Goal: Information Seeking & Learning: Learn about a topic

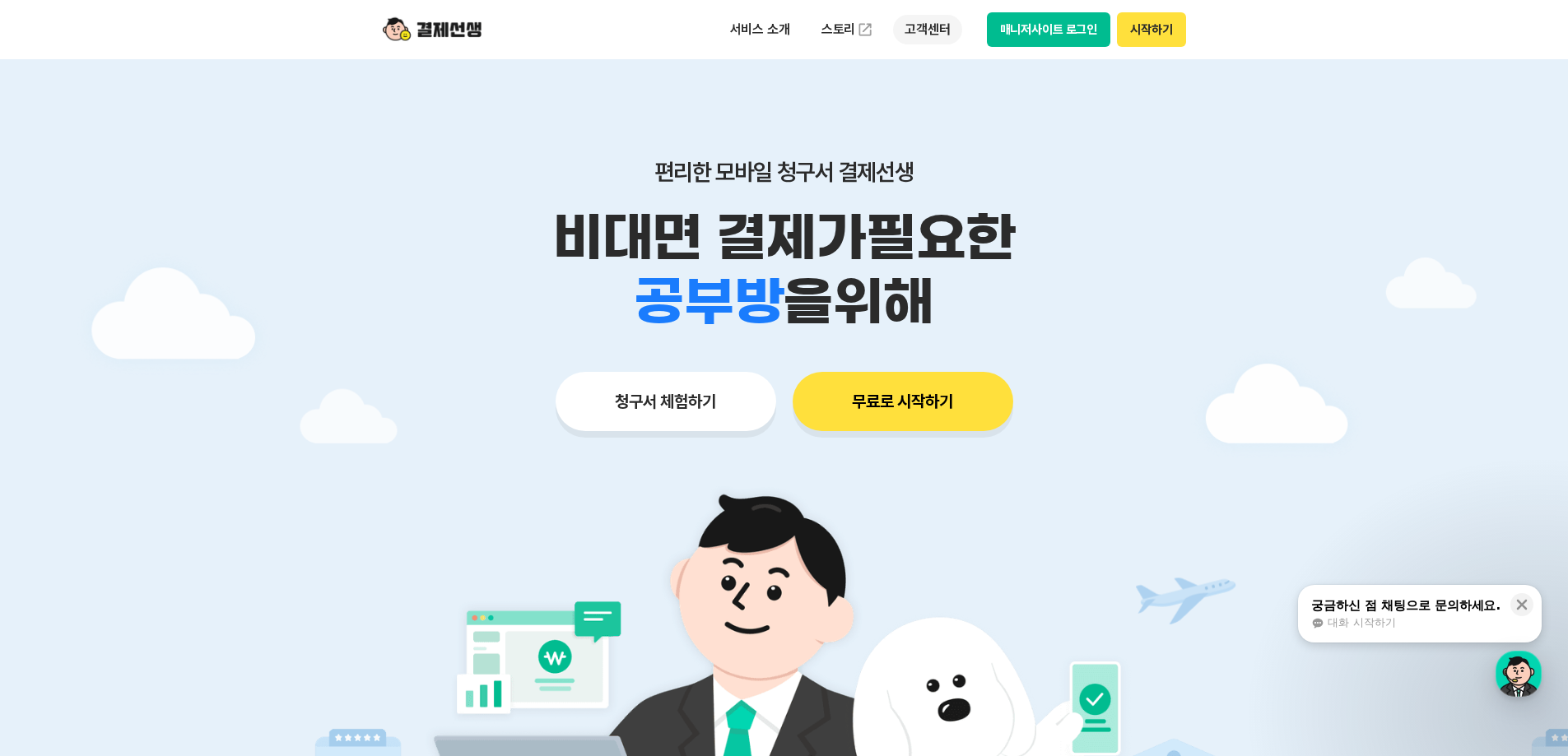
click at [934, 31] on p "고객센터" at bounding box center [927, 30] width 68 height 30
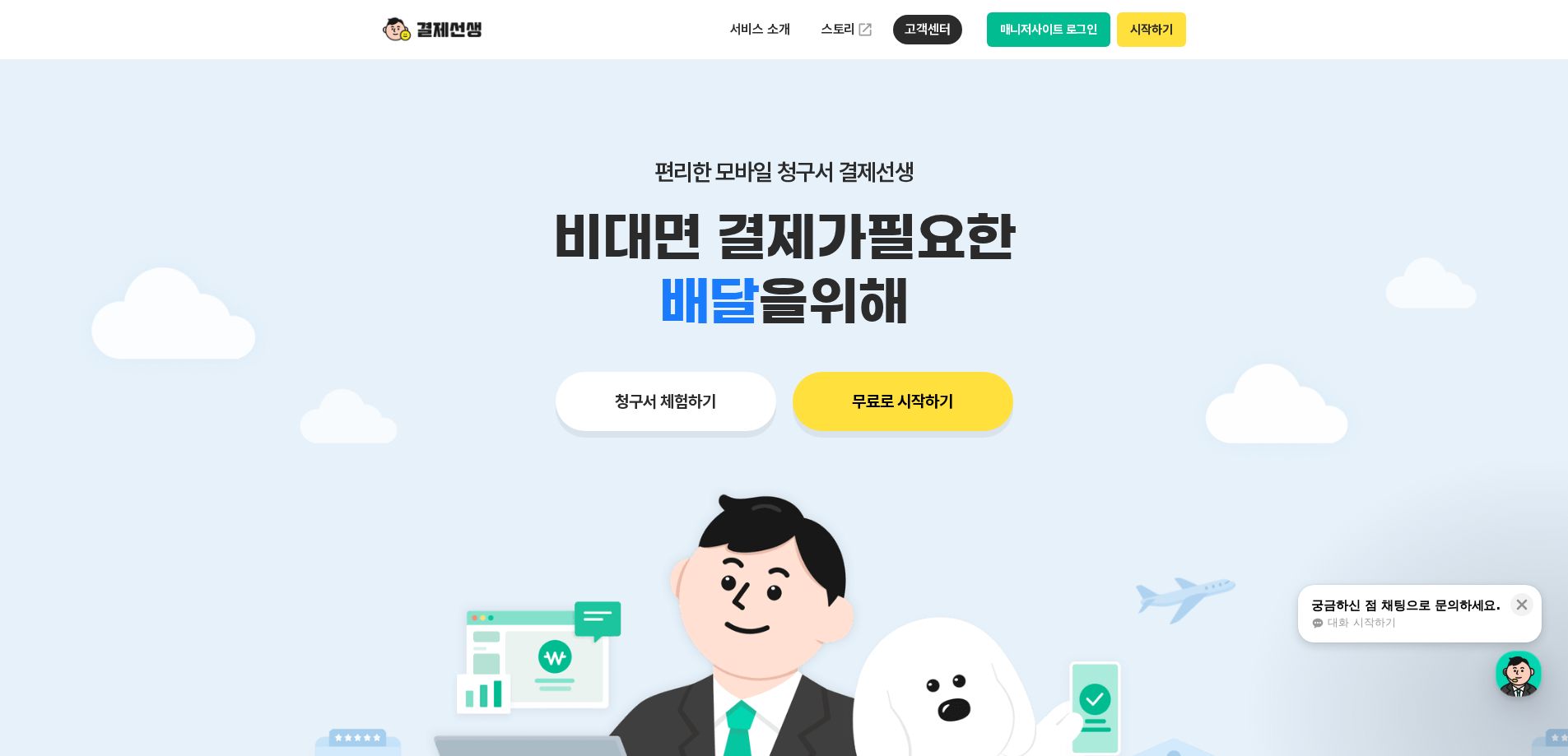
click at [1050, 31] on button "매니저사이트 로그인" at bounding box center [1048, 29] width 124 height 34
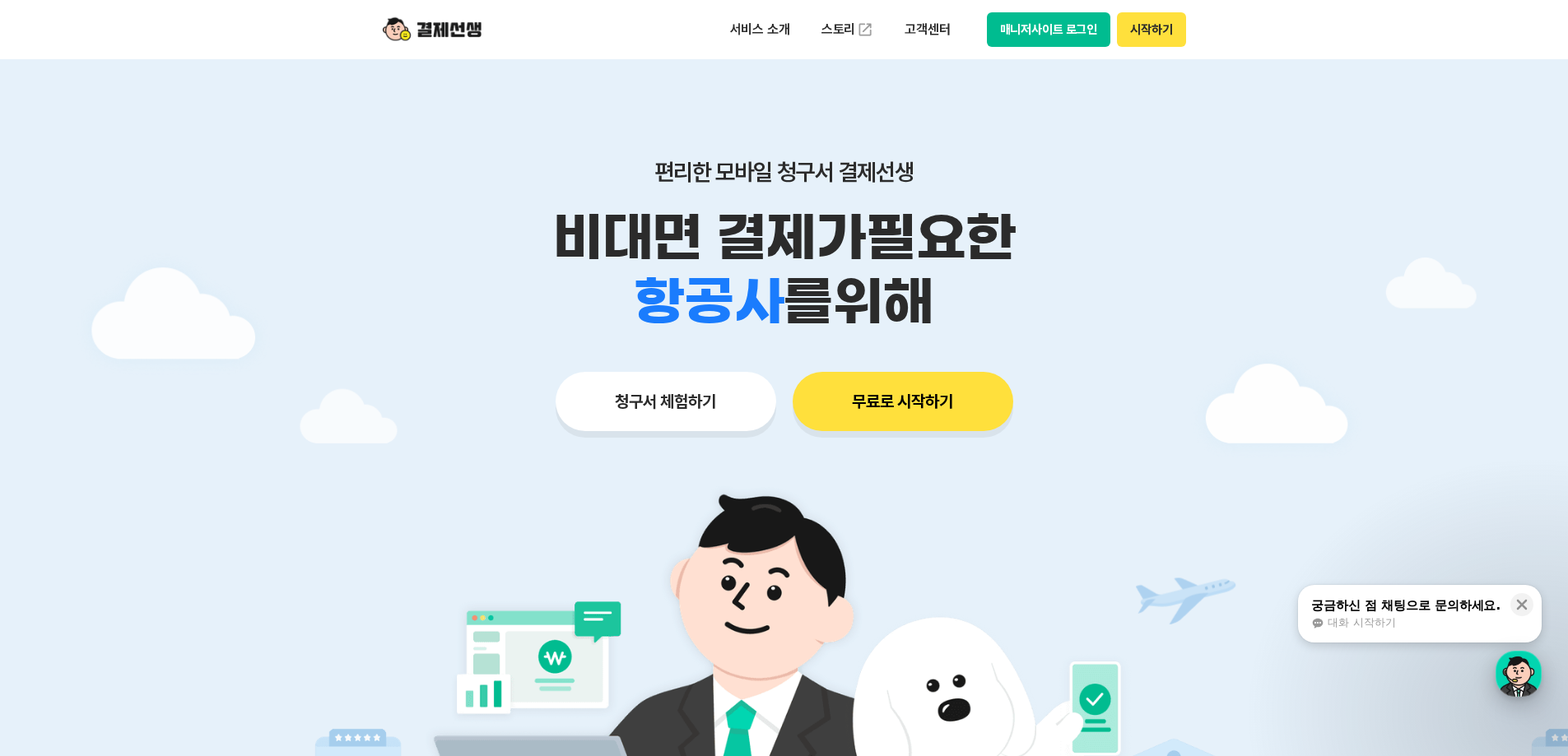
click at [1519, 666] on div "button" at bounding box center [1519, 674] width 46 height 46
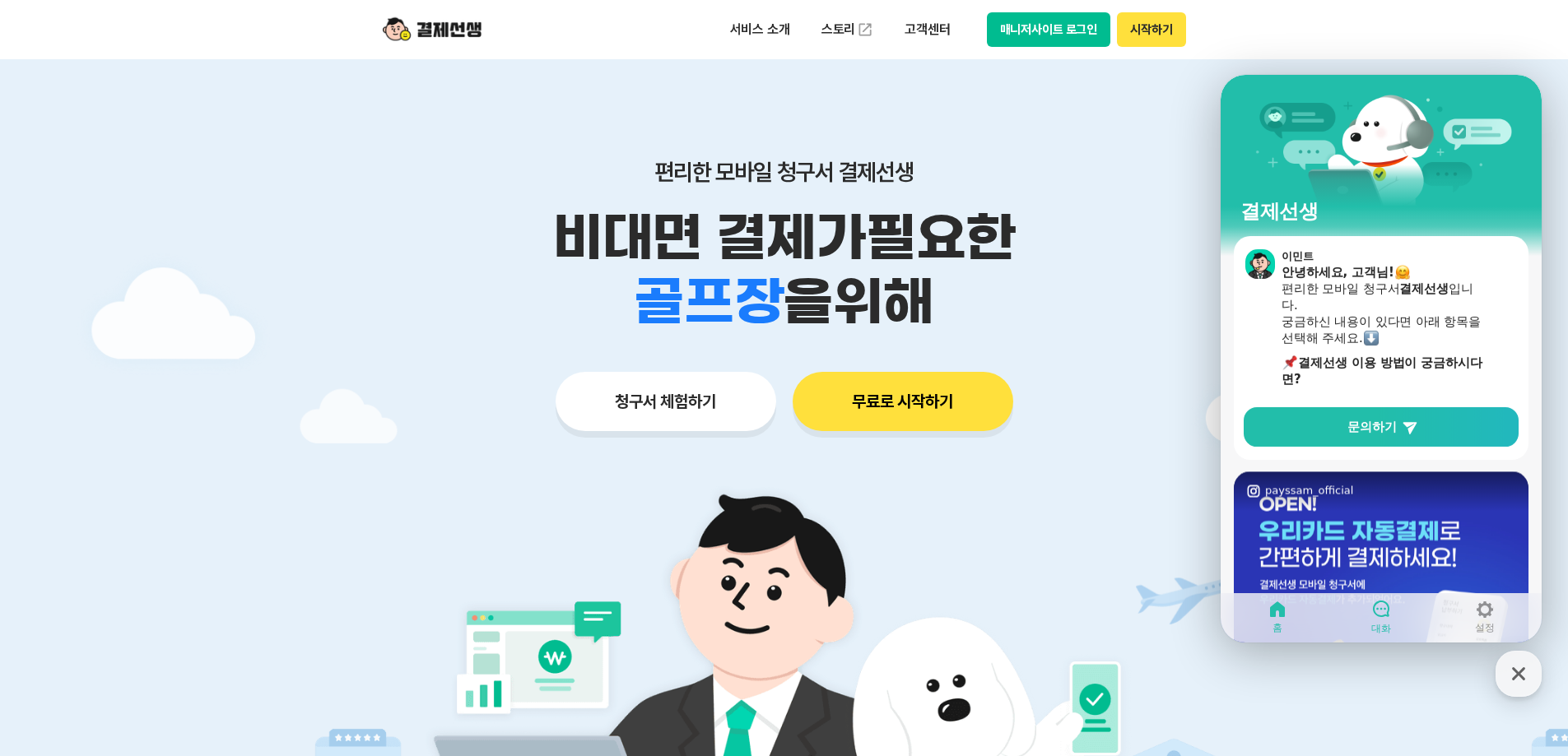
click at [1382, 615] on icon at bounding box center [1381, 609] width 19 height 19
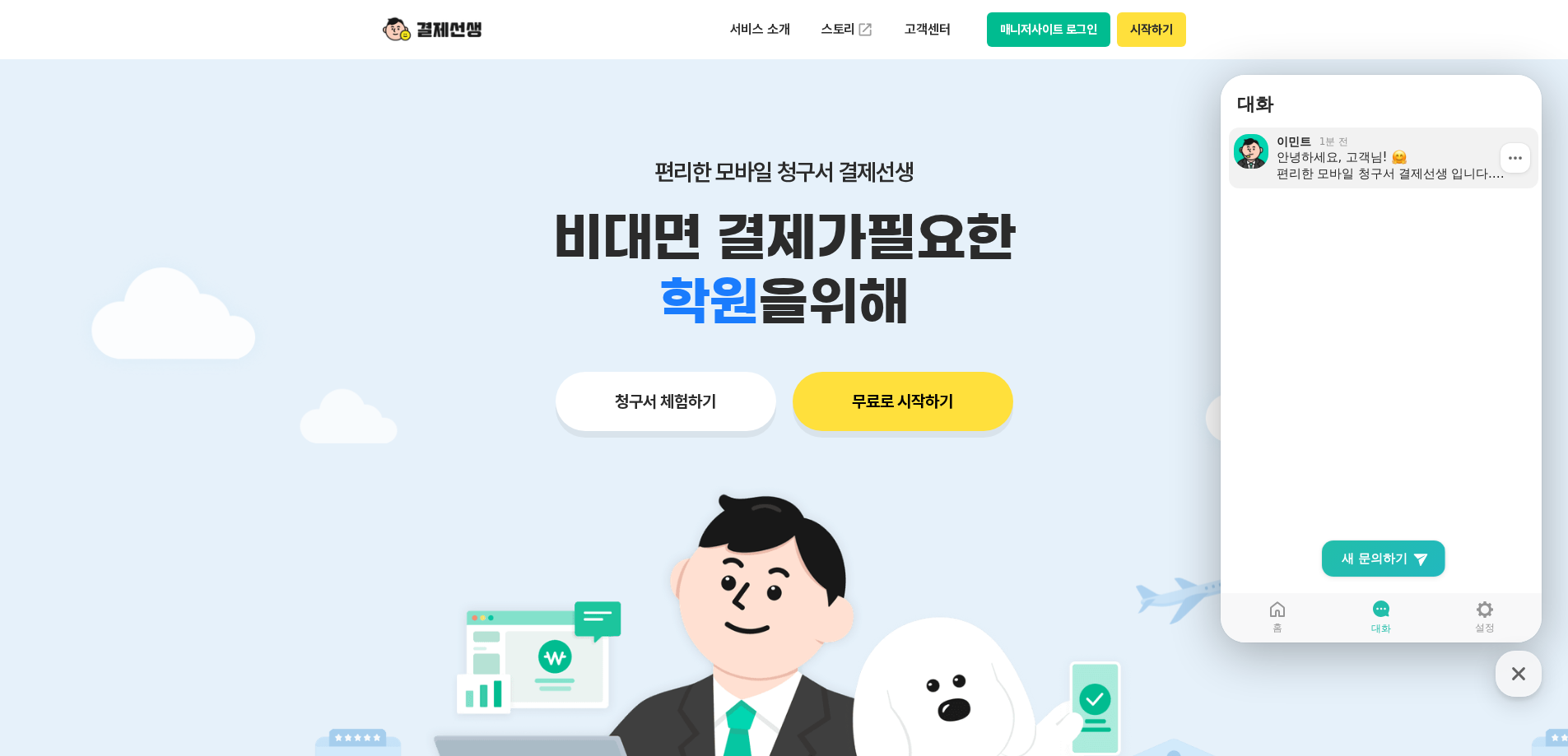
click at [1364, 176] on div "안녕하세요, 고객님! 편리한 모바일 청구서 결제선생 입니다. 궁금하신 내용이 있다면 아래 항목을 선택해 주세요. 결제선생 이용 방법이 궁금하시…" at bounding box center [1402, 165] width 251 height 33
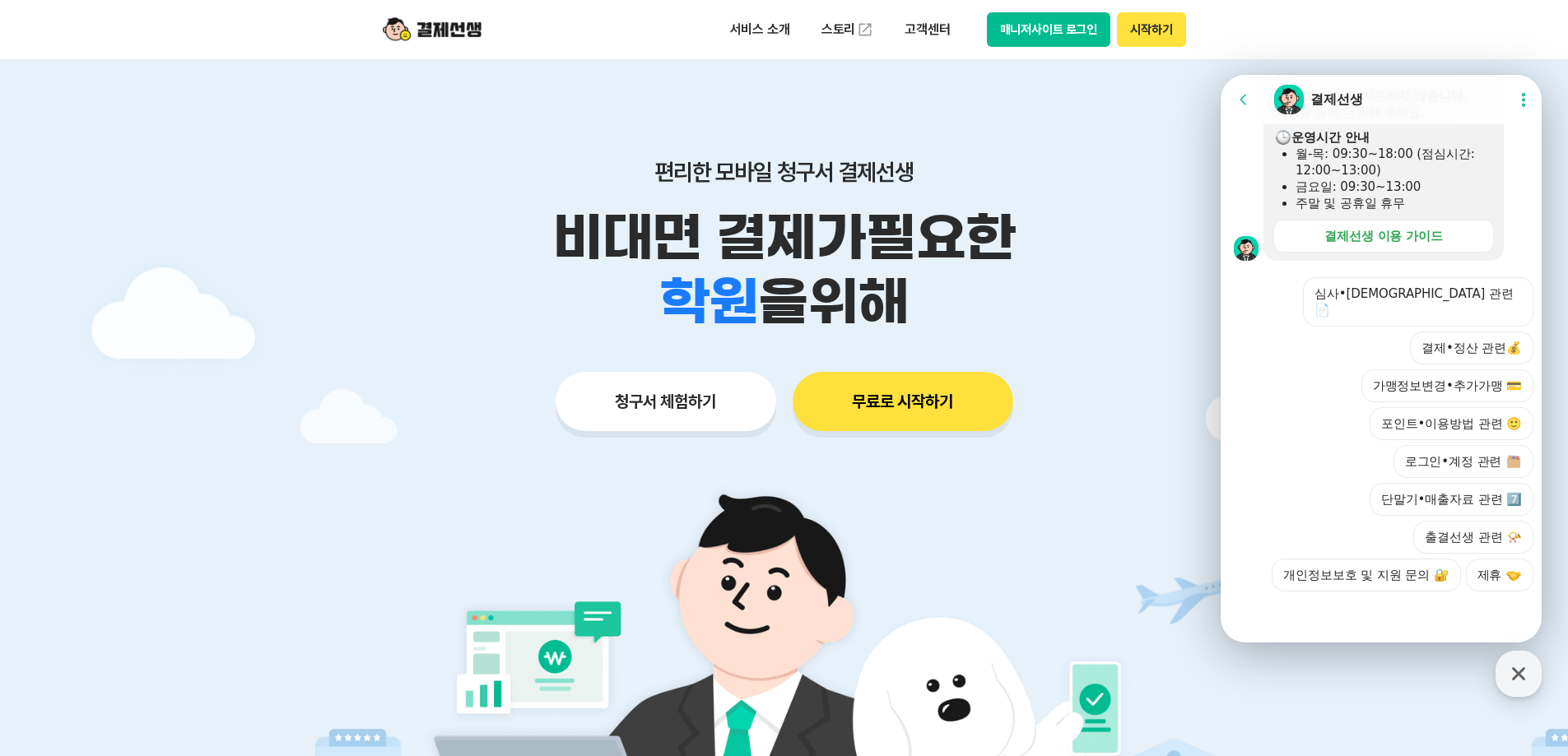
scroll to position [1154, 0]
click at [1243, 95] on icon at bounding box center [1243, 100] width 17 height 17
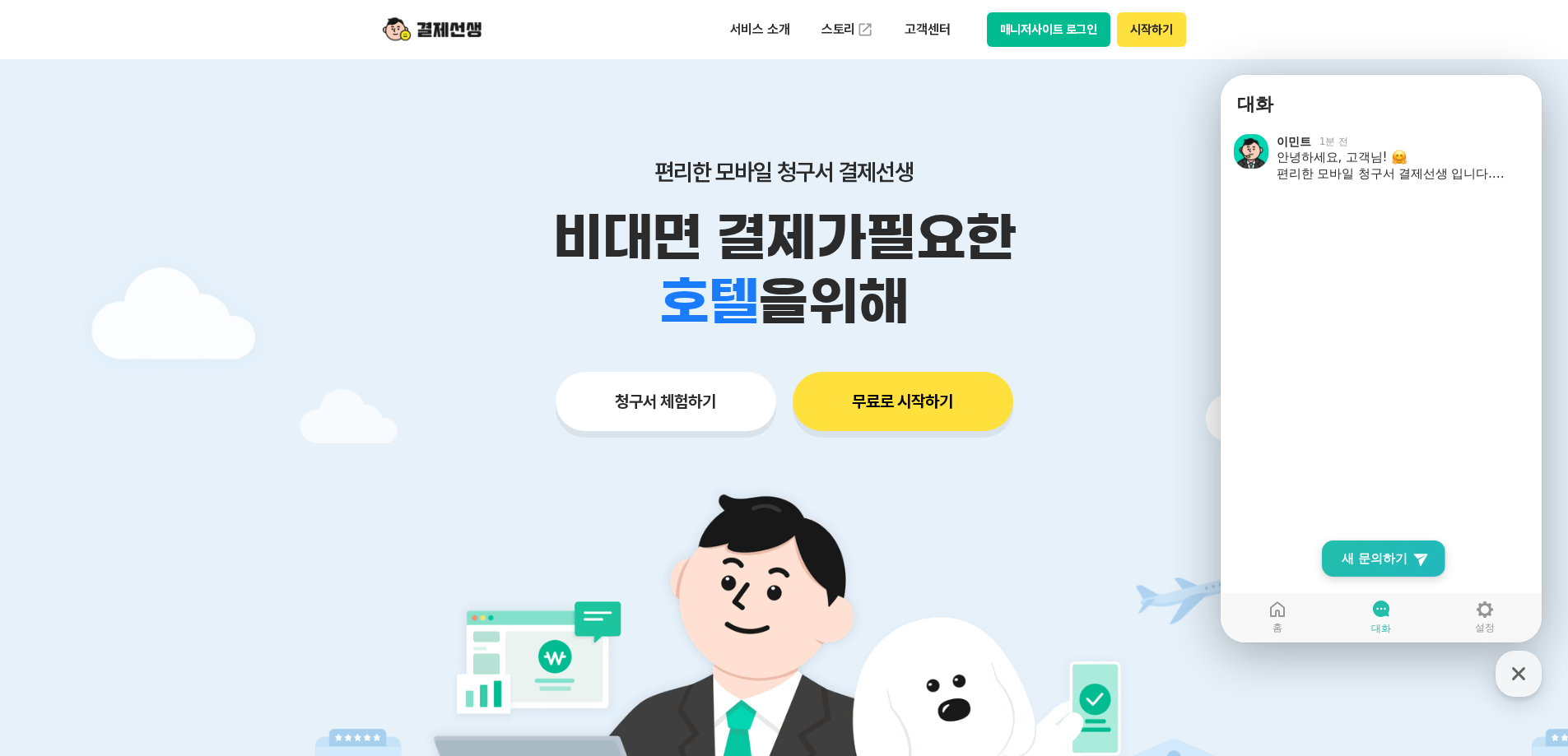
click at [1382, 570] on link "New Chat Button 새 문의하기" at bounding box center [1384, 558] width 124 height 36
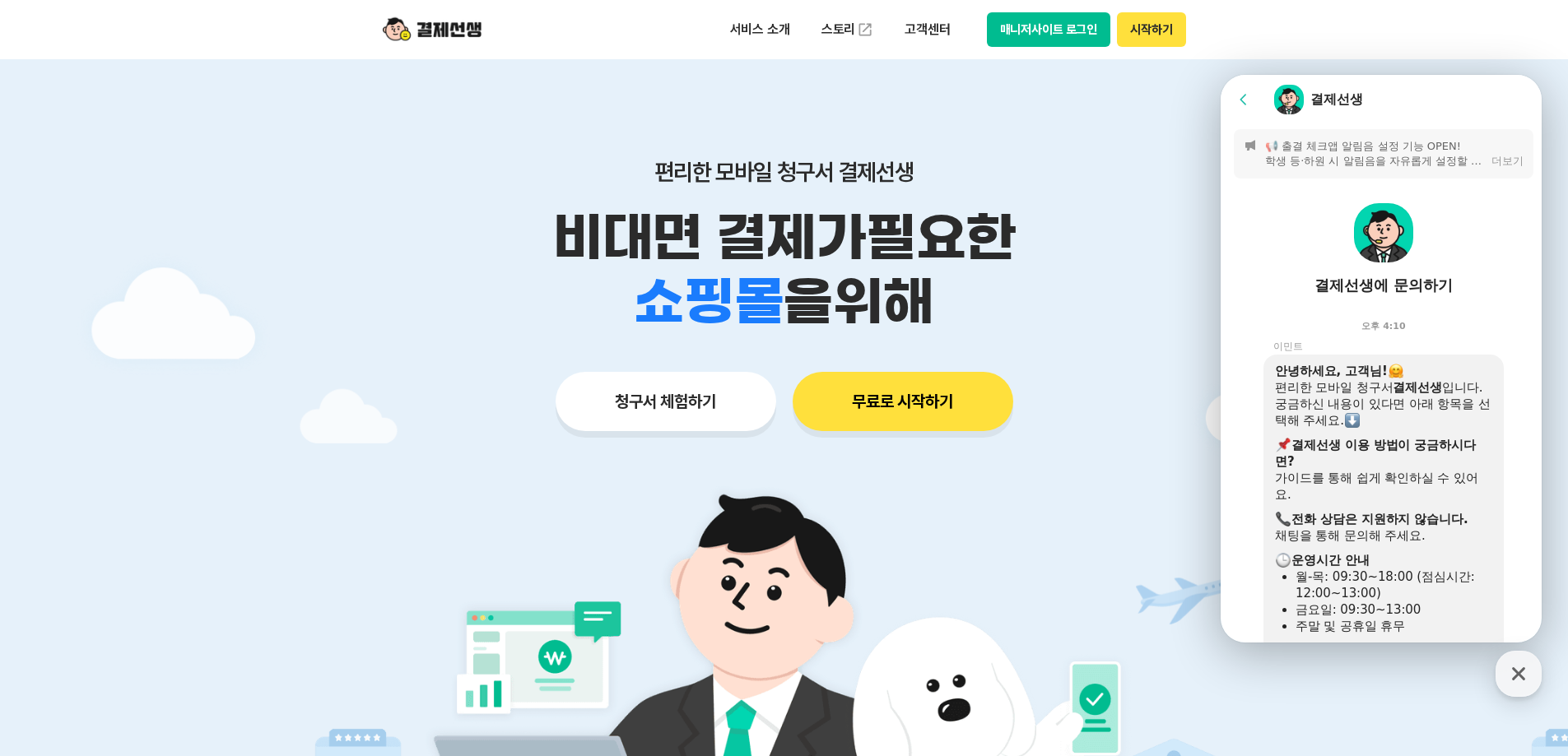
scroll to position [407, 0]
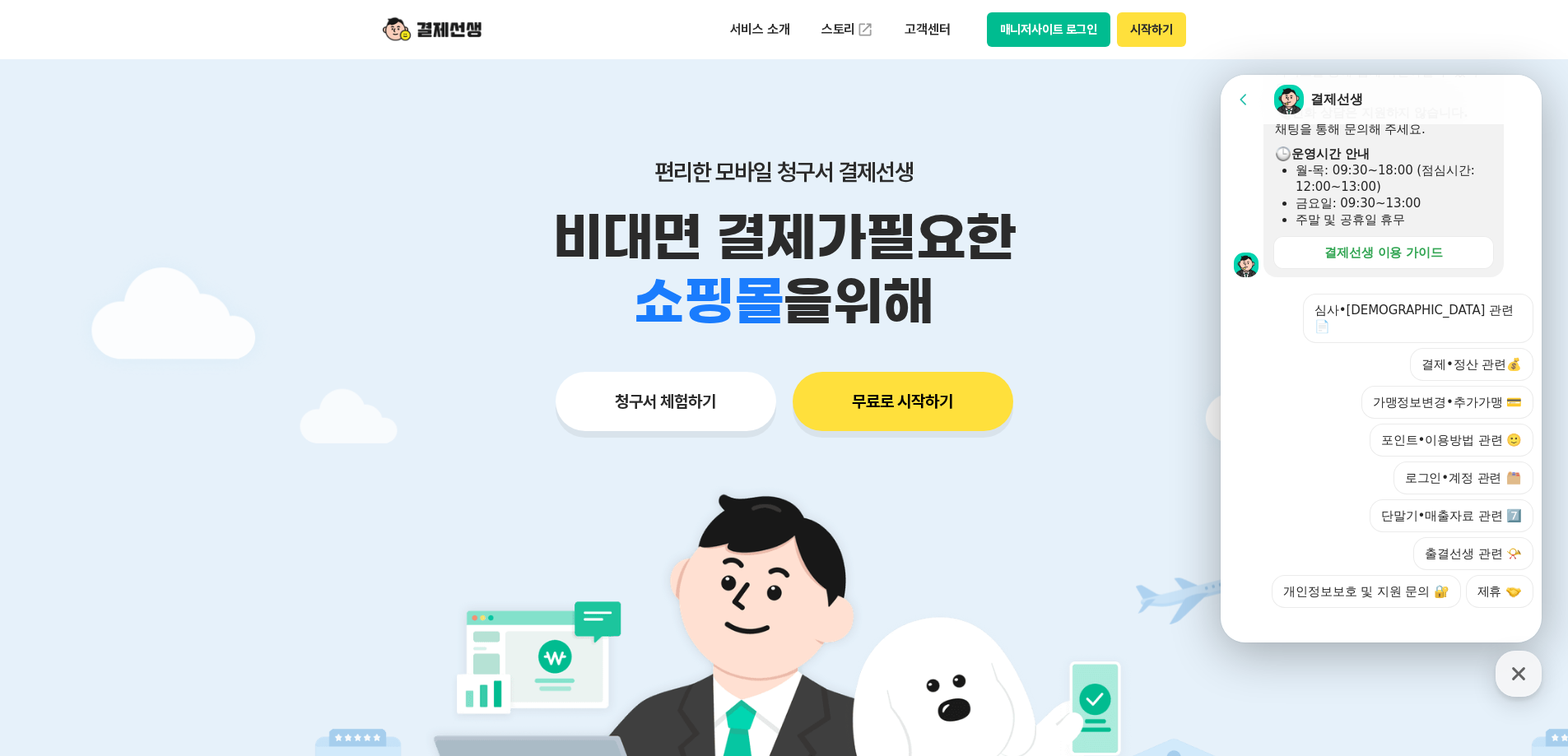
click at [1397, 610] on div at bounding box center [1383, 630] width 326 height 44
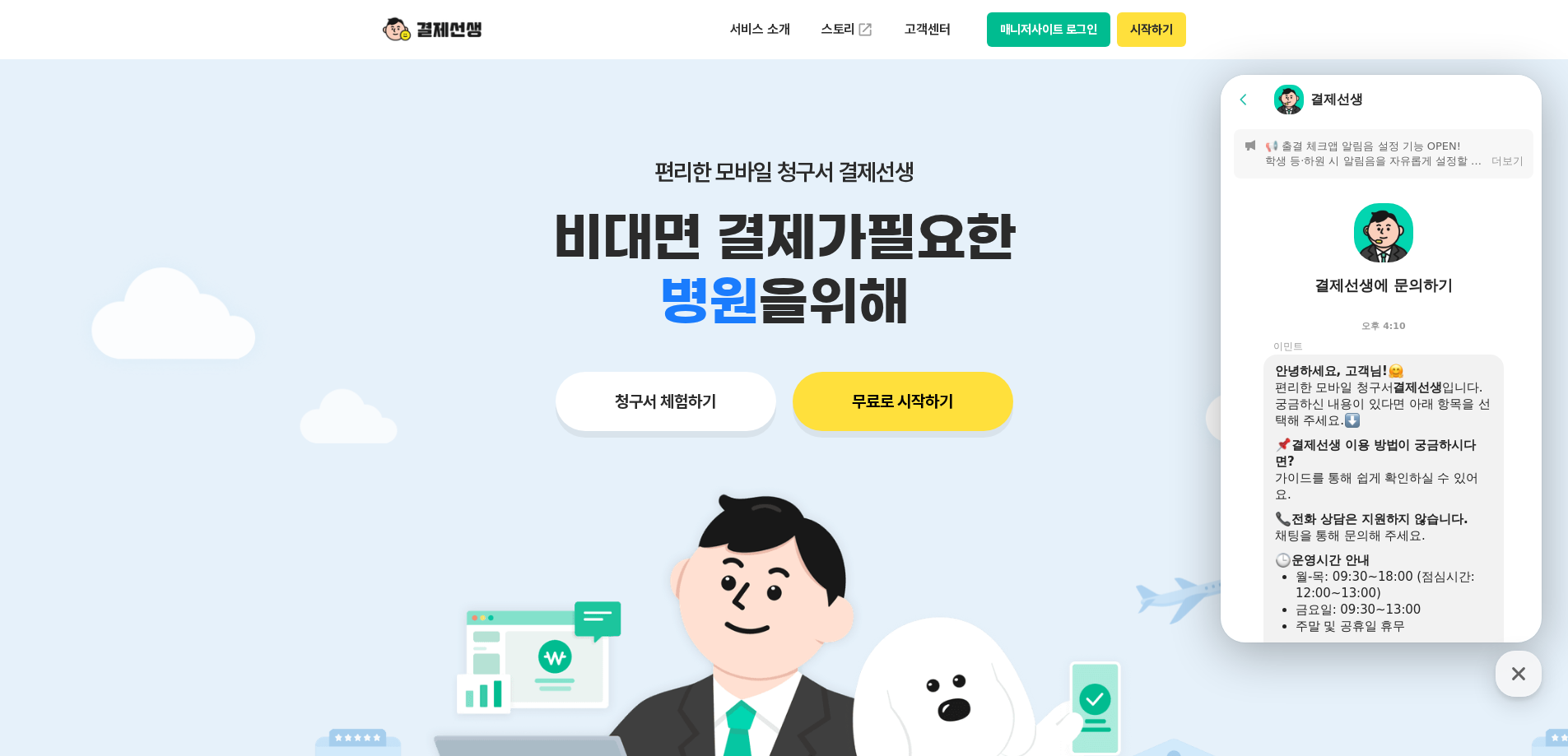
click at [1238, 94] on icon at bounding box center [1243, 100] width 17 height 17
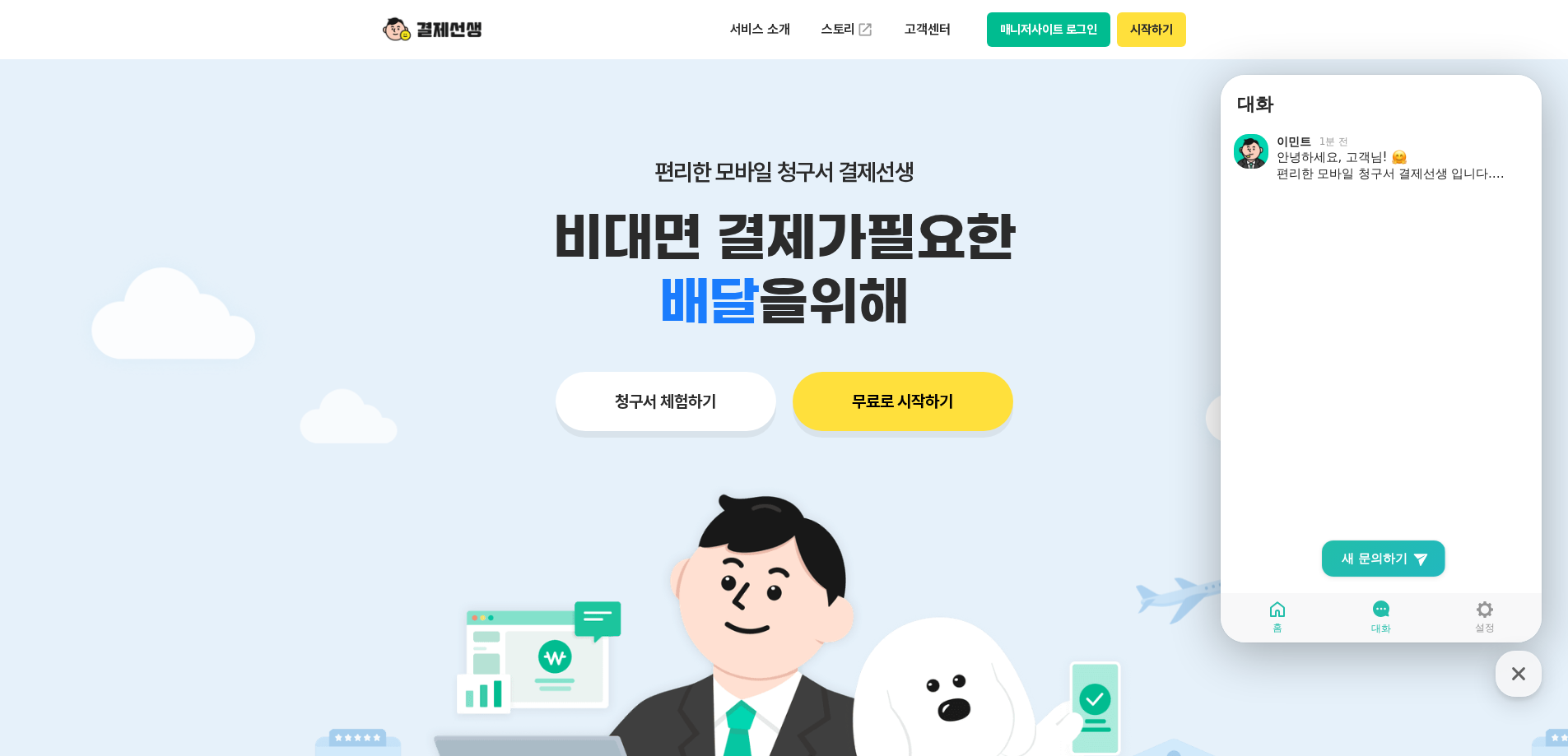
click at [1283, 620] on link "홈" at bounding box center [1278, 617] width 104 height 41
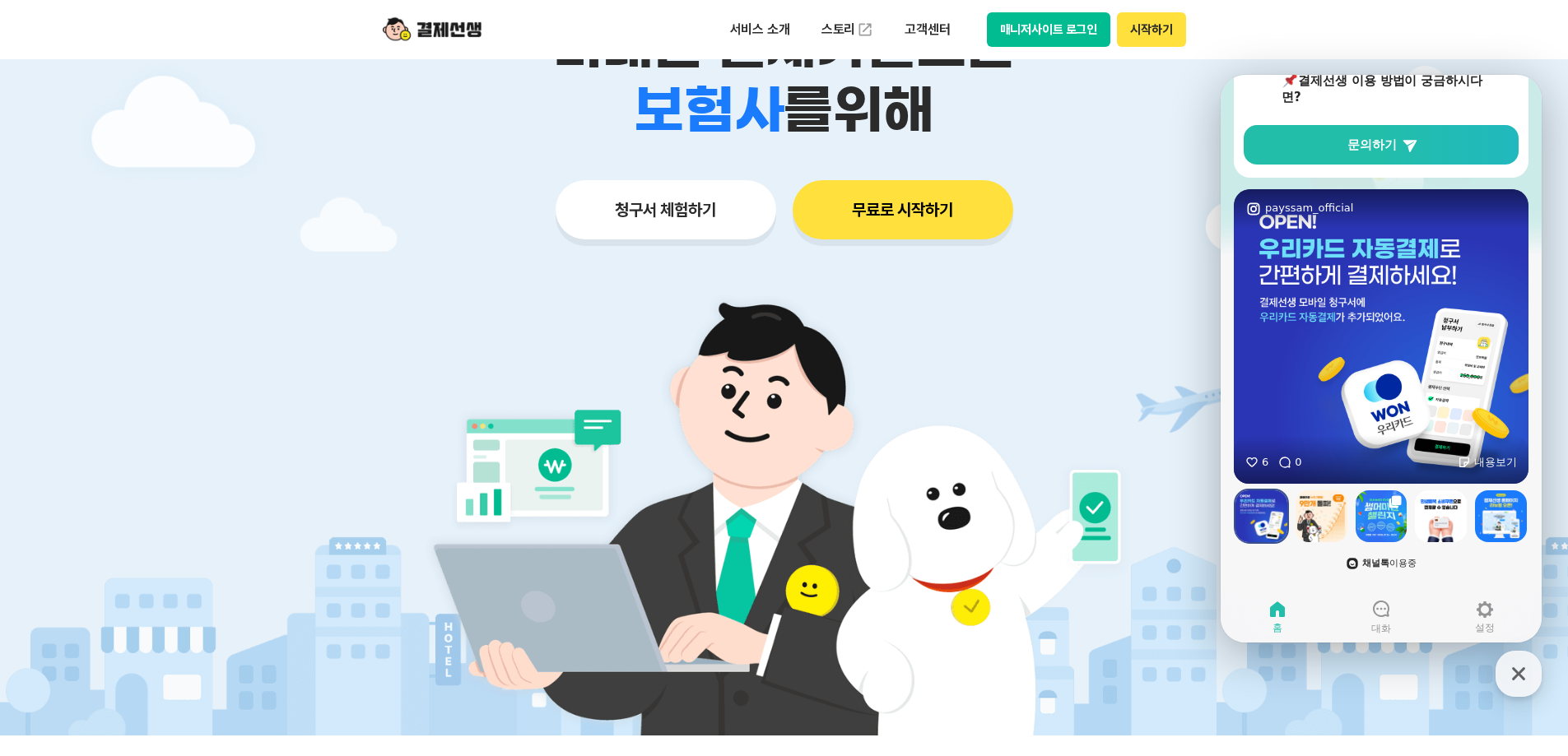
scroll to position [494, 0]
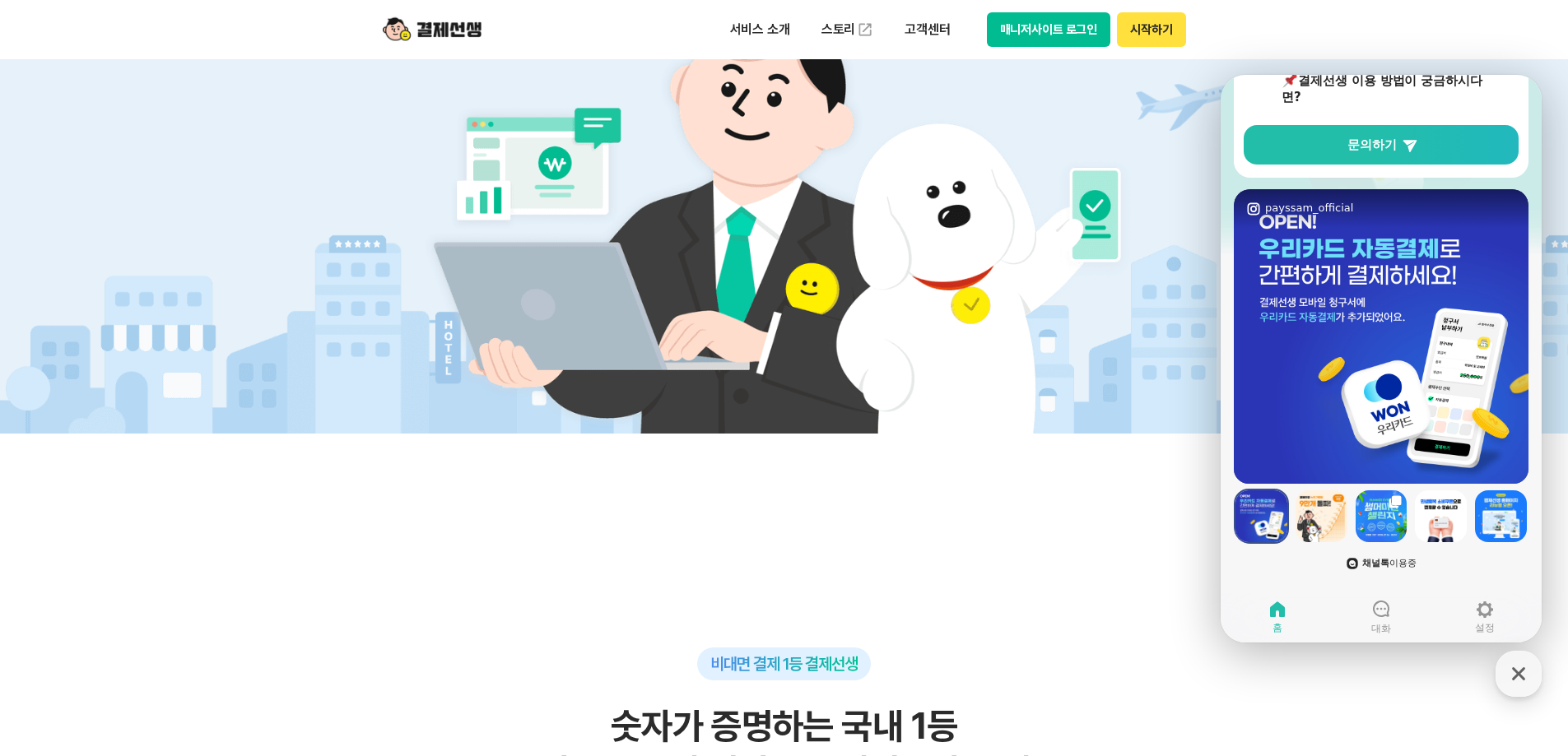
click at [1402, 565] on span "채널톡 이용중" at bounding box center [1390, 563] width 55 height 11
click at [923, 30] on p "고객센터" at bounding box center [927, 30] width 68 height 30
click at [948, 104] on link "자주 묻는 질문" at bounding box center [962, 96] width 139 height 33
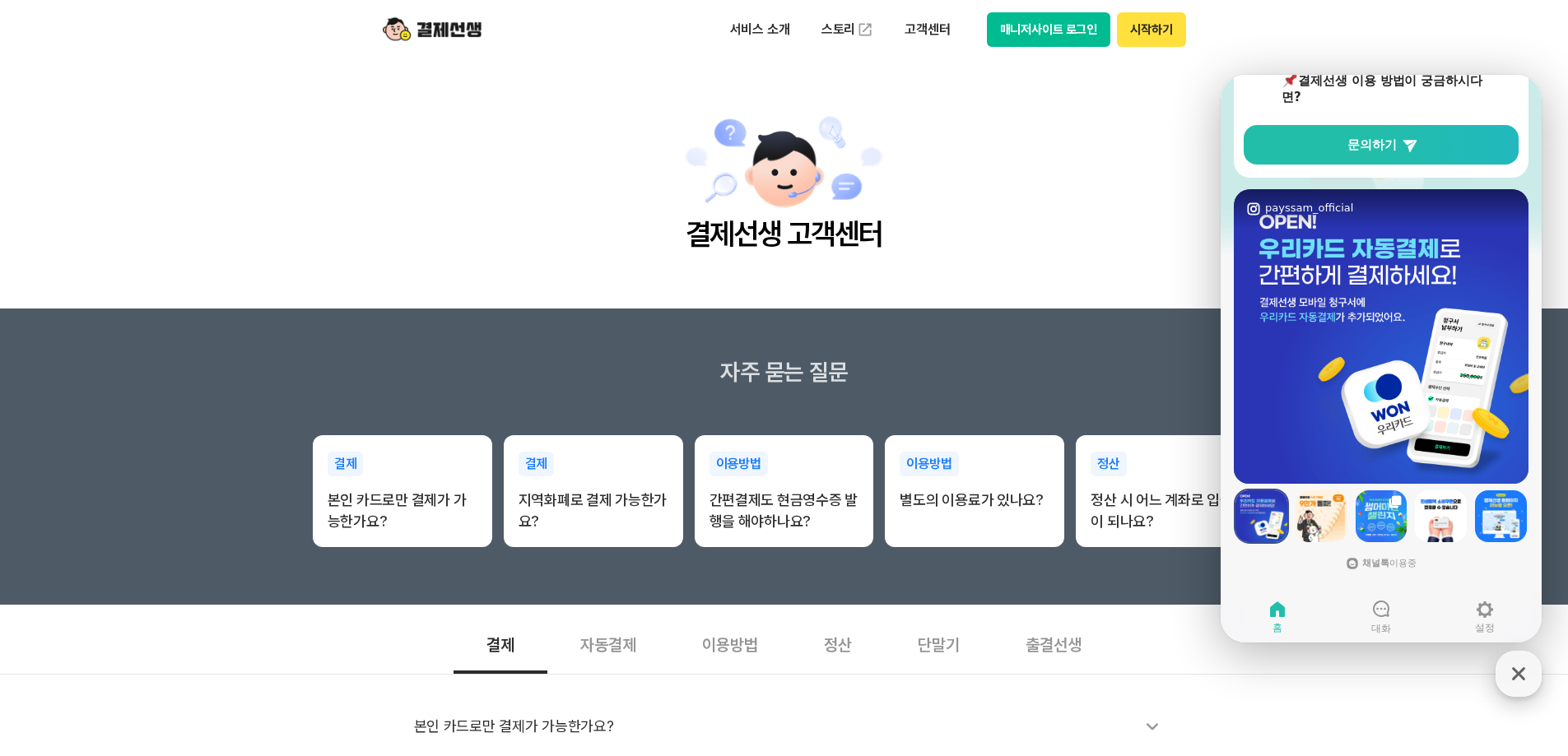
click at [1519, 670] on icon "button" at bounding box center [1519, 674] width 30 height 30
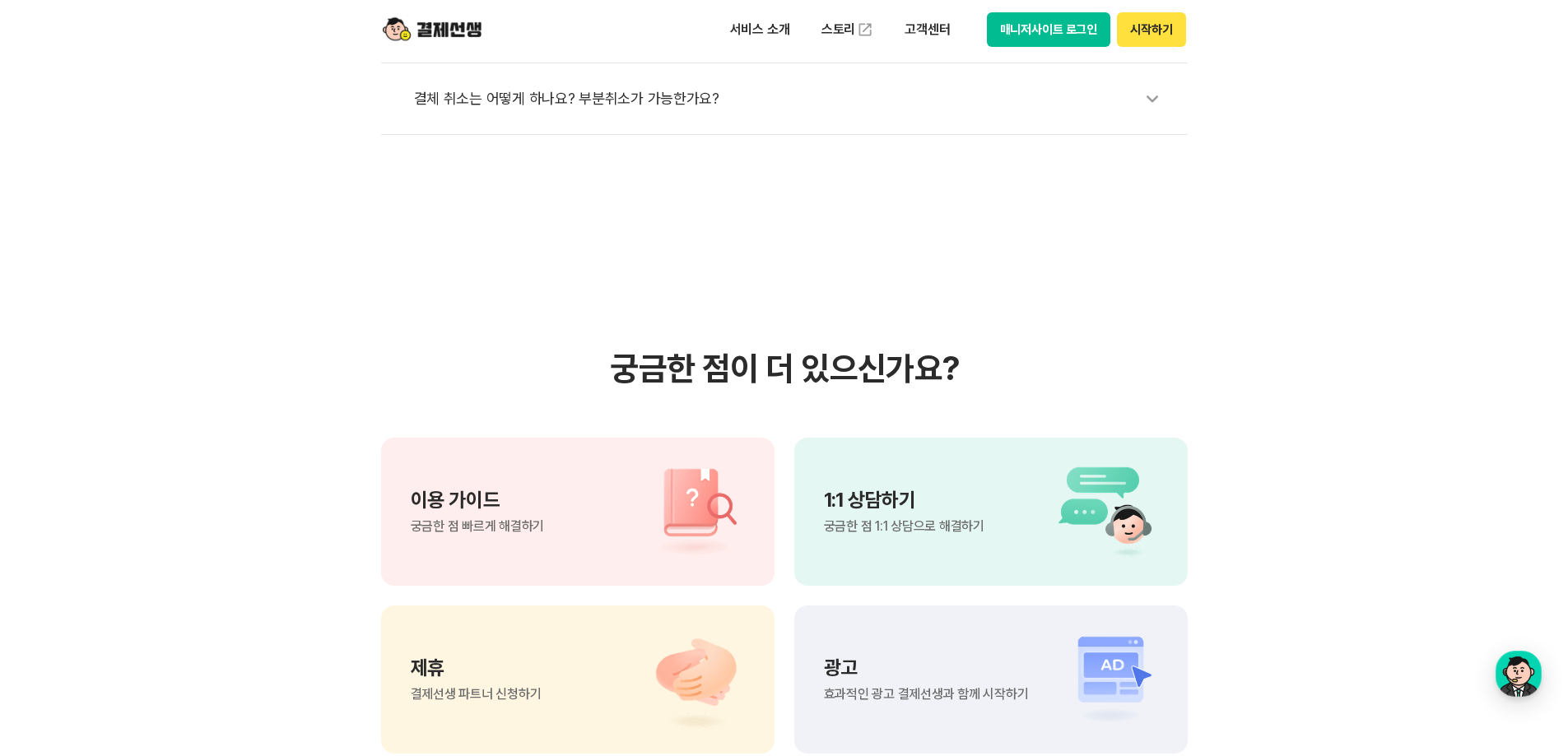
scroll to position [1070, 0]
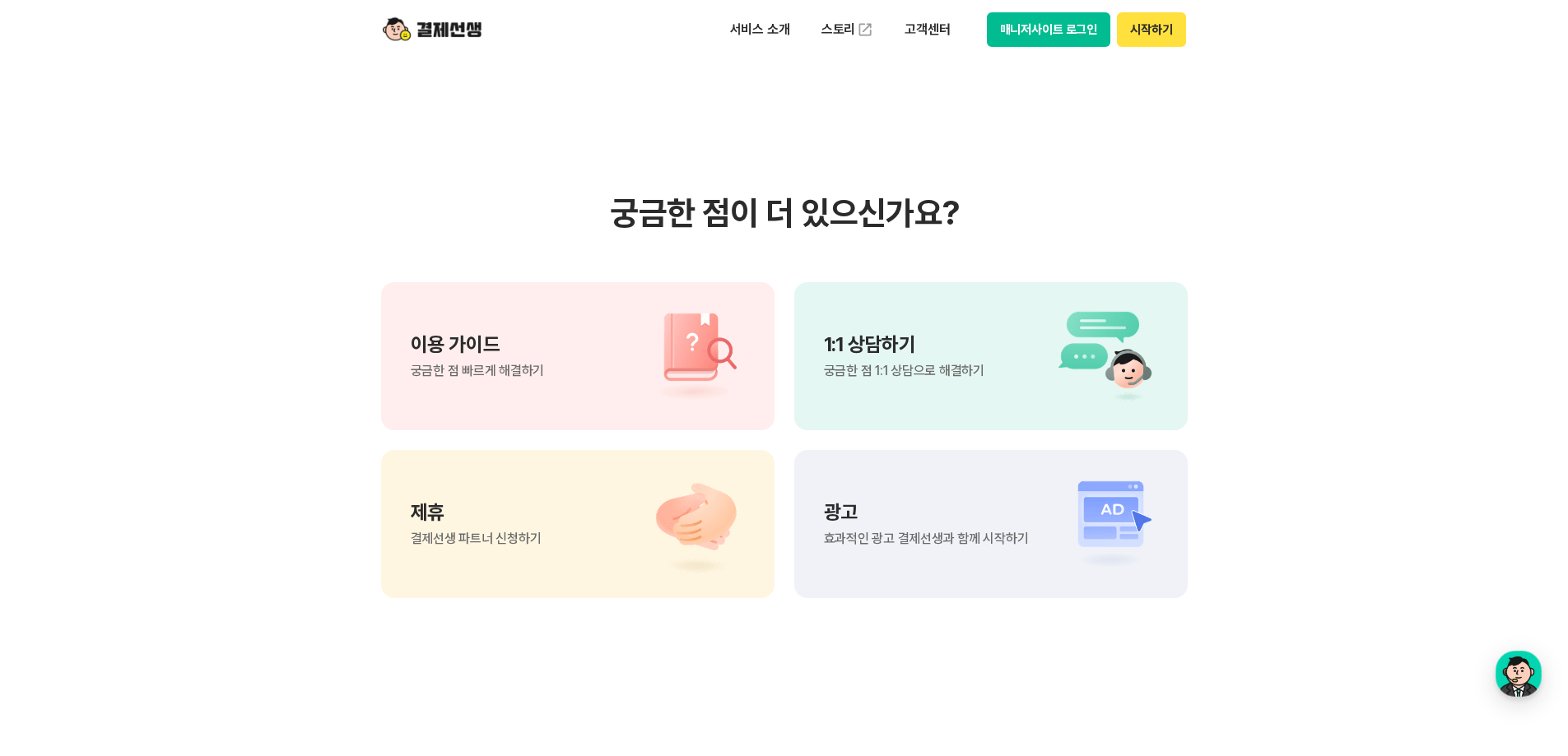
click at [1046, 361] on img at bounding box center [1100, 356] width 116 height 99
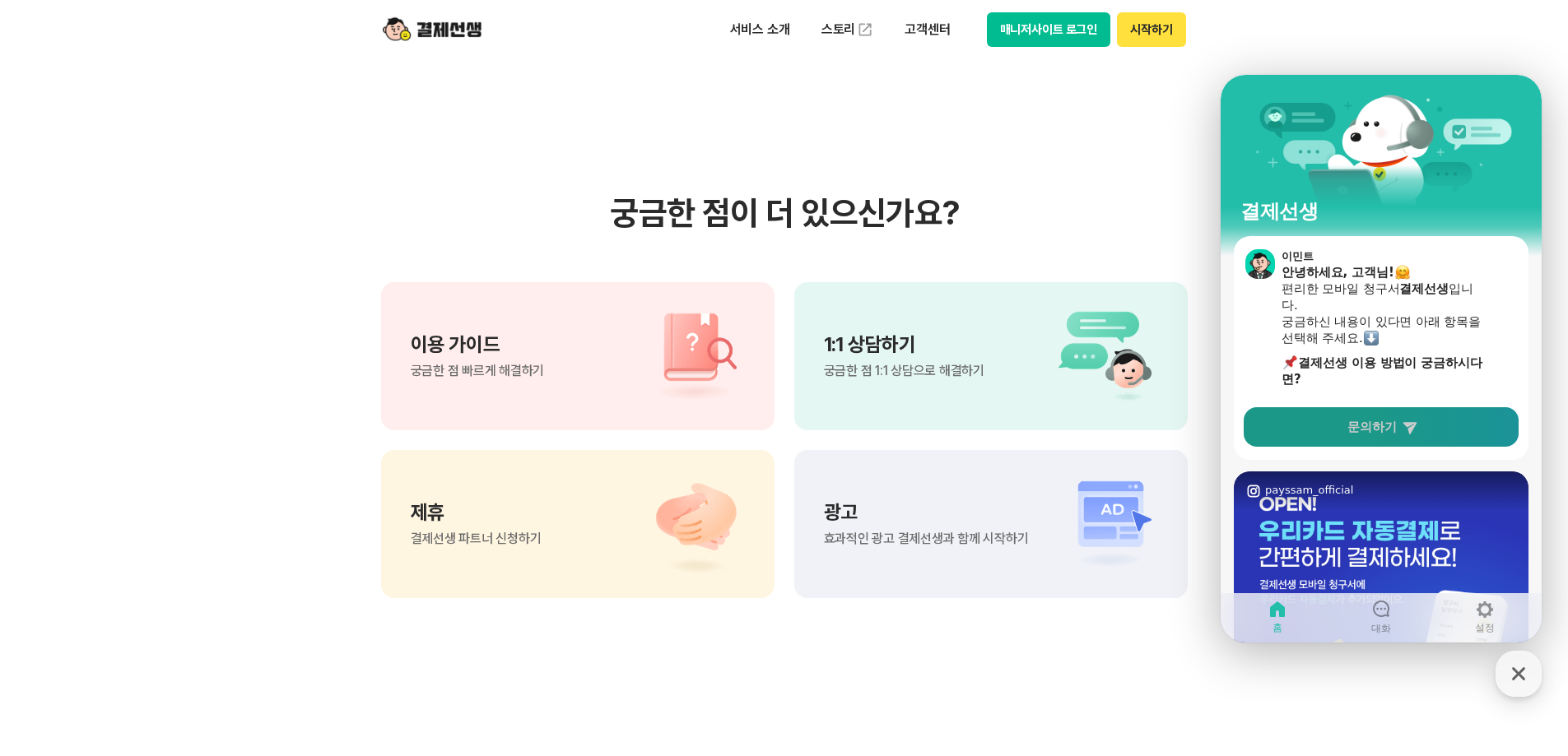
click at [1346, 412] on link "문의하기" at bounding box center [1381, 427] width 275 height 40
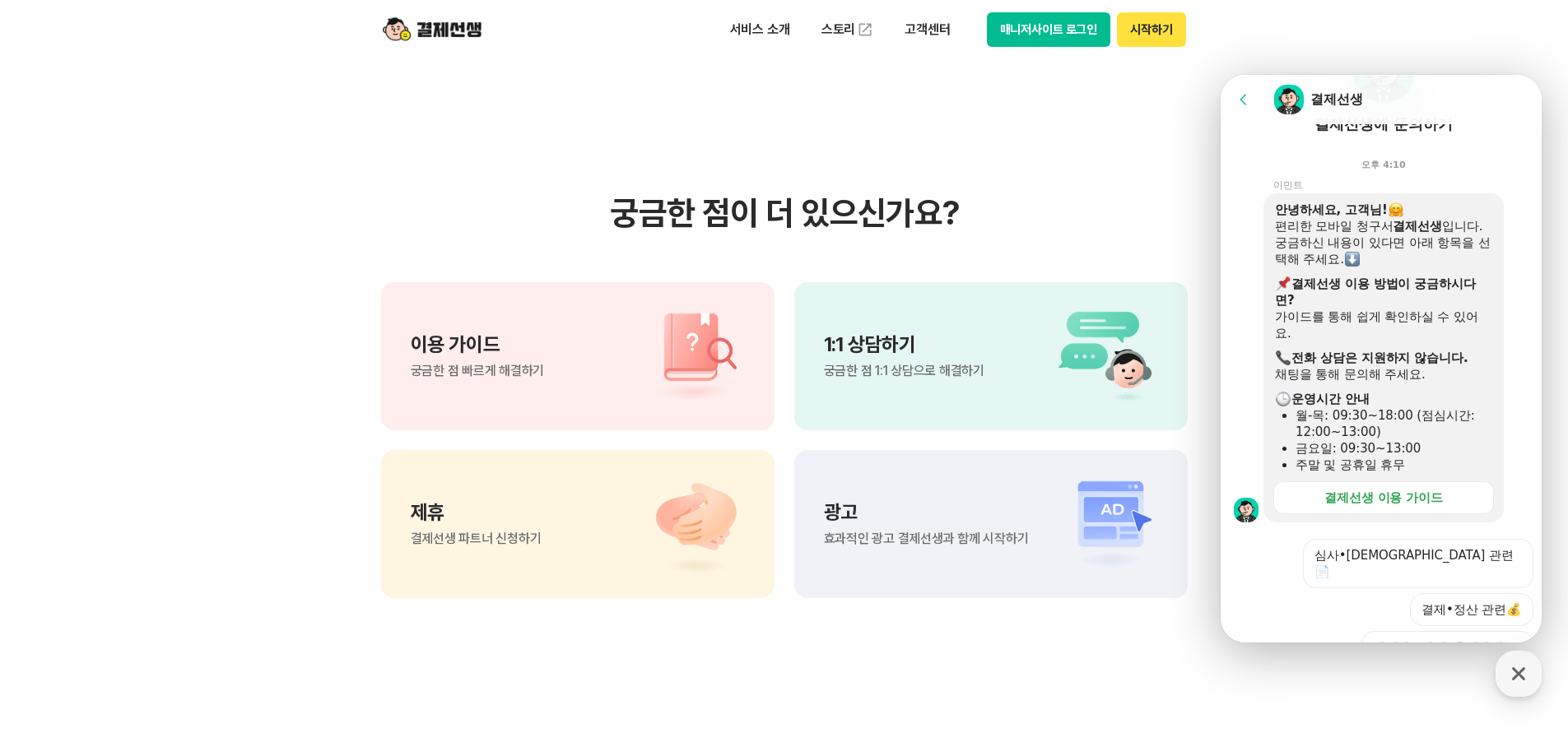
scroll to position [407, 0]
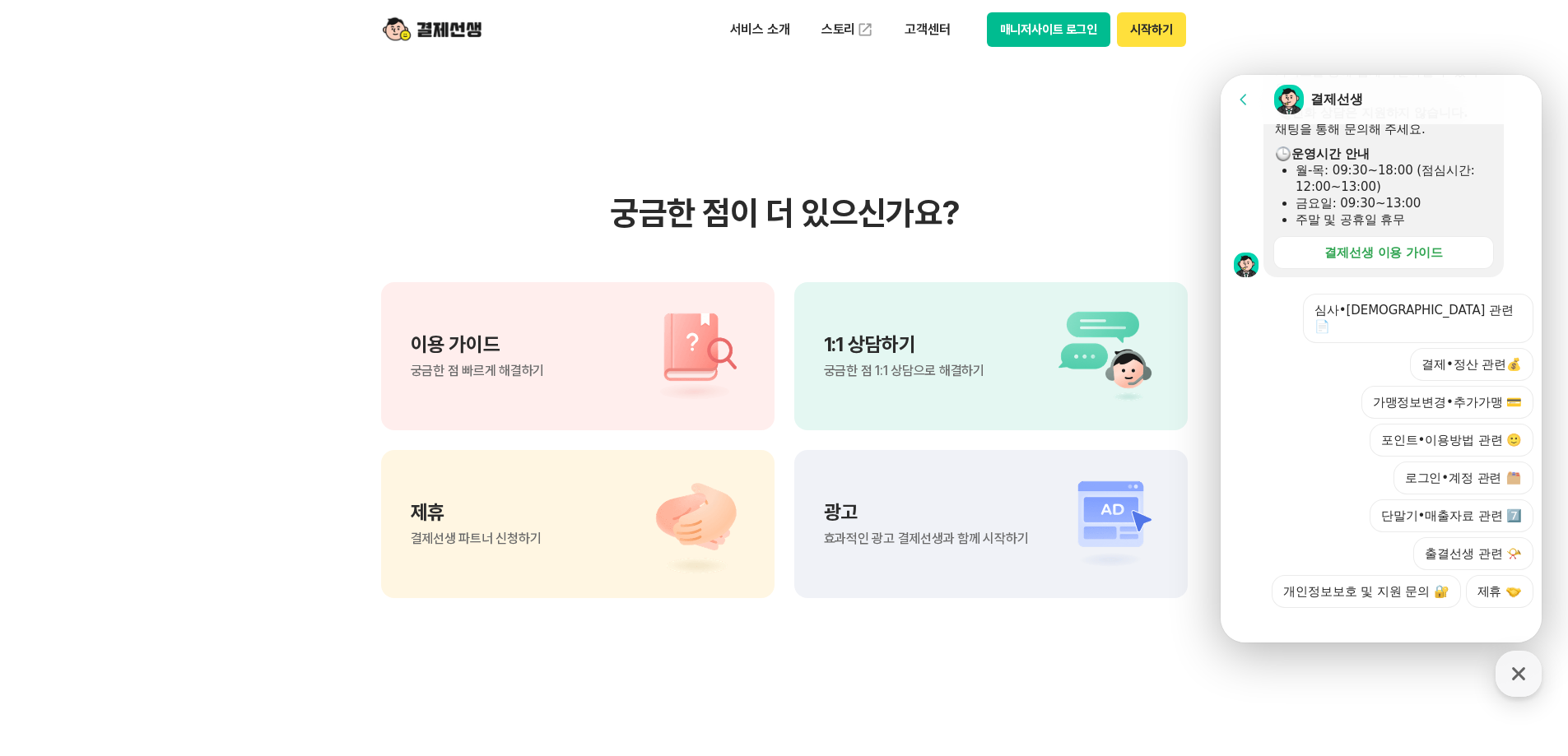
click at [1329, 615] on div at bounding box center [1383, 630] width 326 height 44
click at [1324, 619] on div at bounding box center [1383, 630] width 326 height 44
click at [1324, 620] on div at bounding box center [1383, 630] width 326 height 44
click at [965, 655] on section "궁금한 점이 더 있으신가요? 이용 가이드 궁금한 점 빠르게 해결하기 1:1 상담하기 궁금한 점 1:1 상담으로 해결하기 제휴 결제선생 파트너 …" at bounding box center [784, 396] width 1568 height 833
click at [1523, 654] on div "button" at bounding box center [1519, 674] width 46 height 46
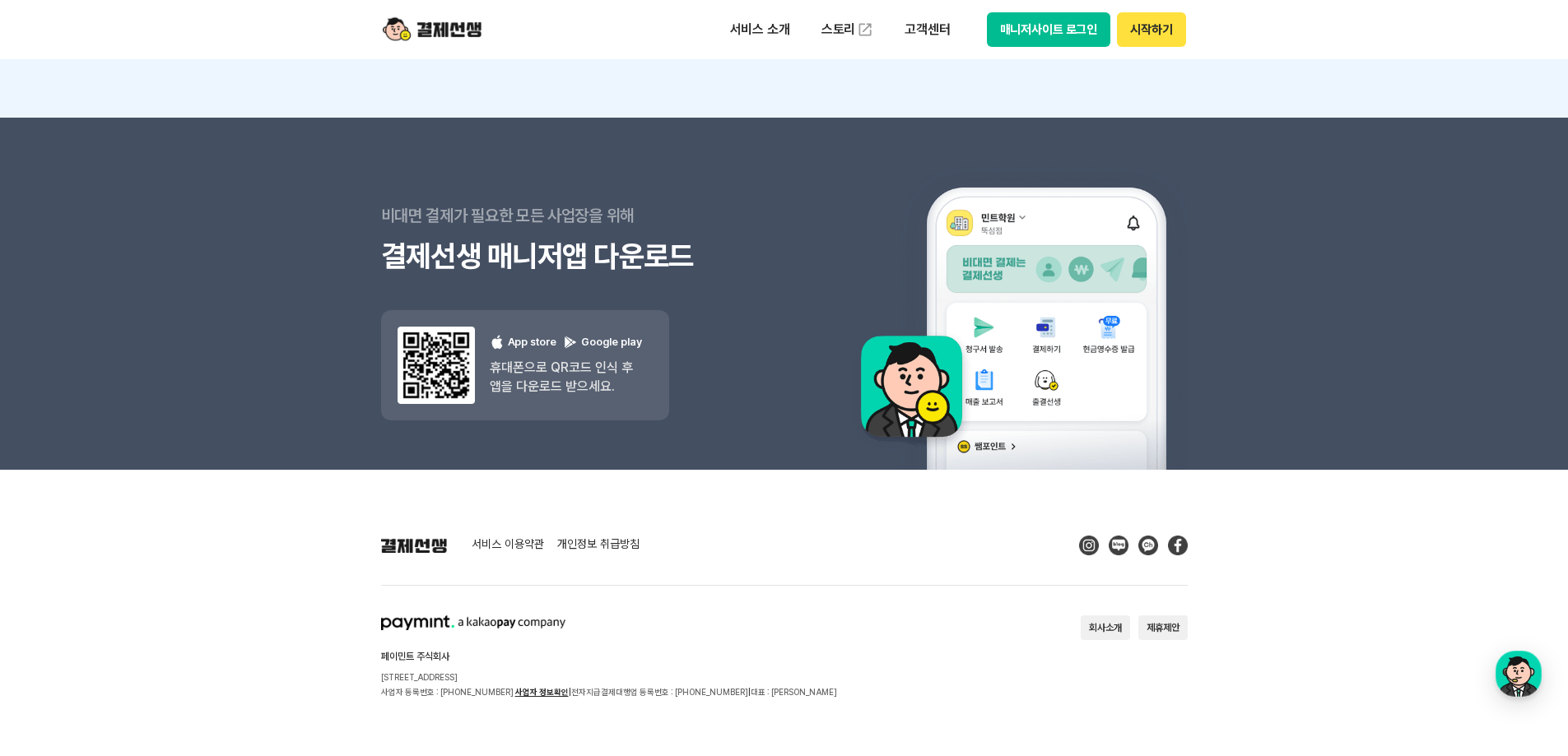
scroll to position [2134, 0]
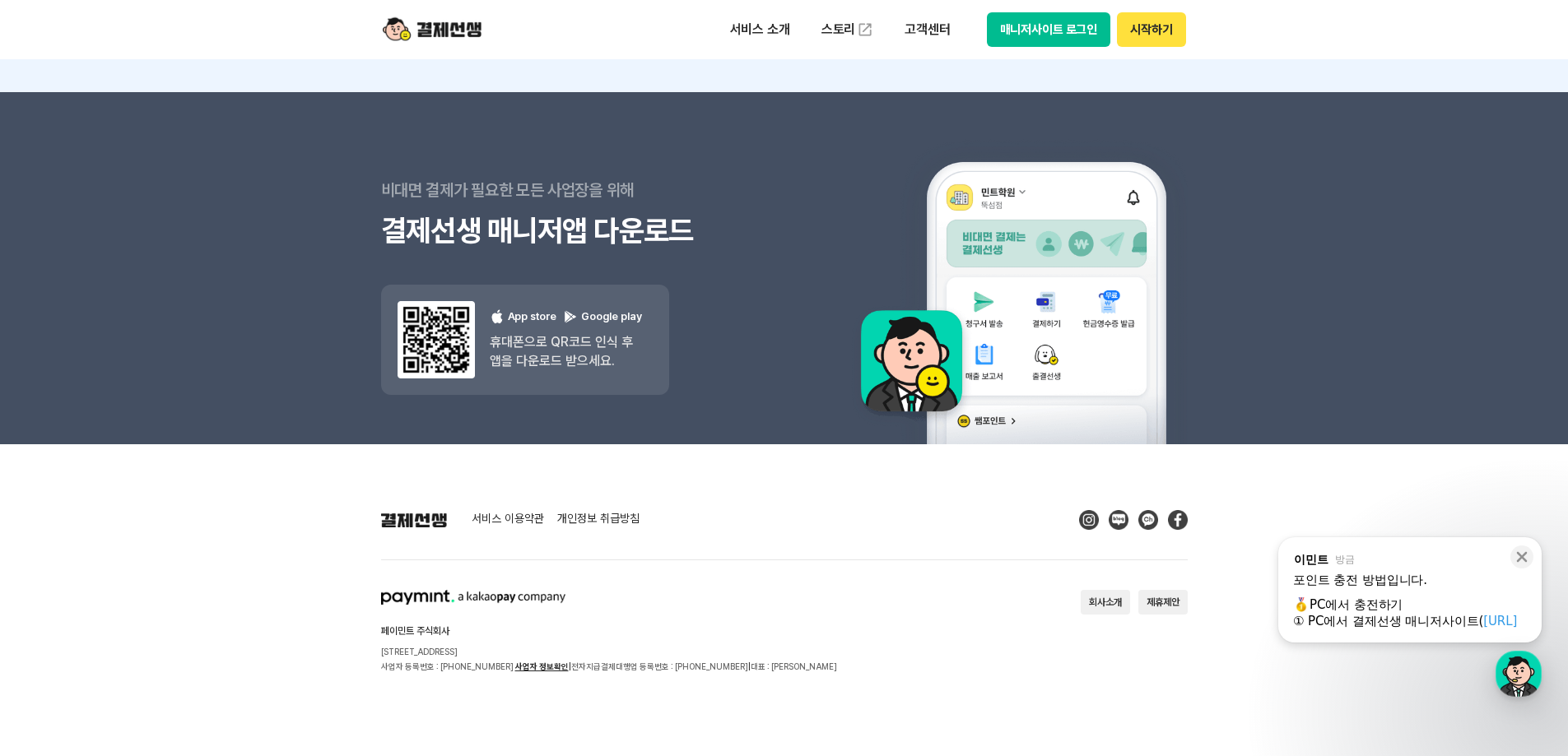
click at [1351, 613] on div "​ PC에서 충전하기 ​" at bounding box center [1409, 604] width 234 height 17
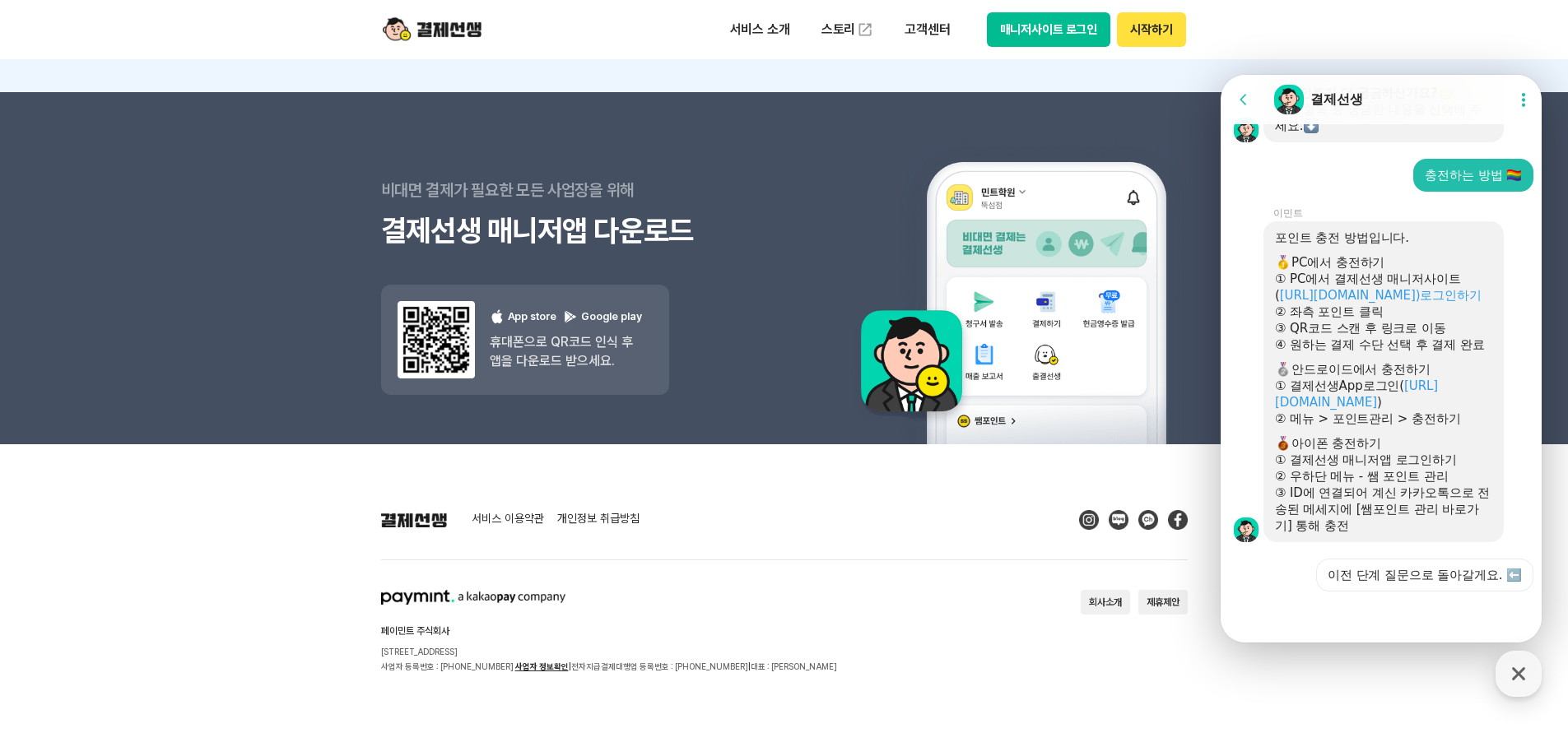
scroll to position [1223, 0]
click at [1365, 288] on link "[URL][DOMAIN_NAME])로그인하기" at bounding box center [1380, 295] width 202 height 15
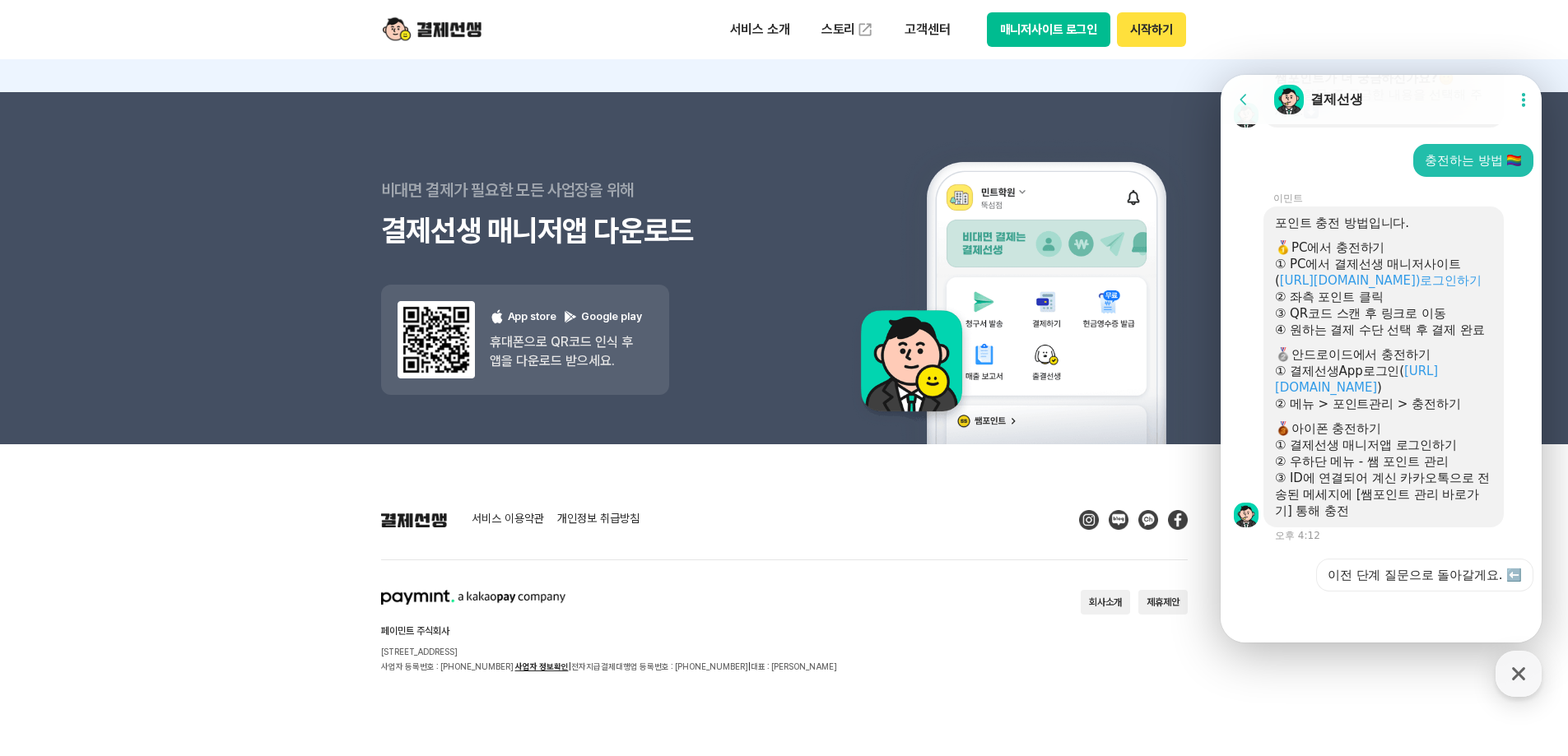
scroll to position [1238, 0]
click at [1332, 273] on link "[URL][DOMAIN_NAME])로그인하기" at bounding box center [1380, 281] width 202 height 15
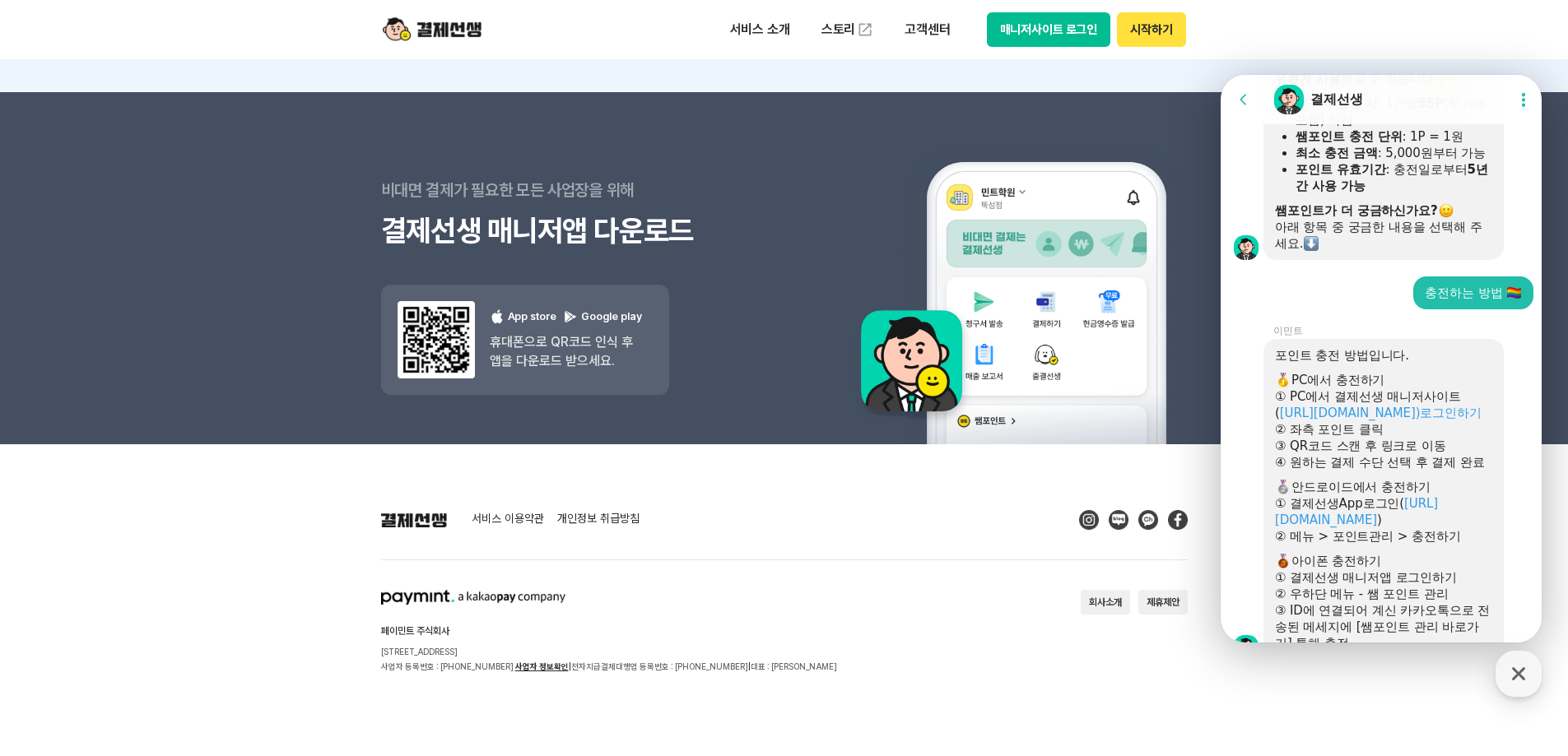
scroll to position [1058, 0]
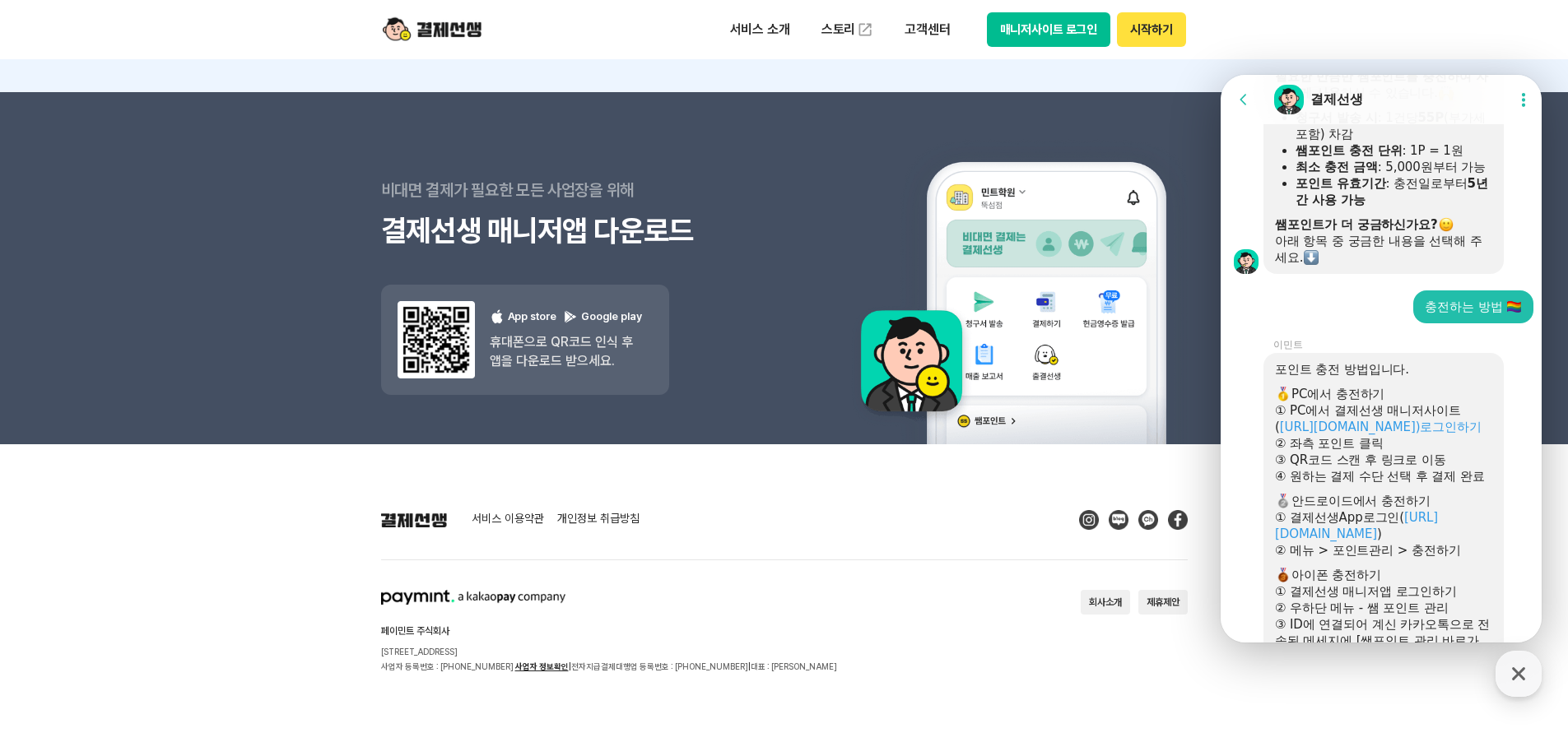
click at [1006, 483] on footer "서비스 이용약관 개인정보 취급방침 페이민트 주식회사 [STREET_ADDRESS] 사업자 등록번호 : [PHONE_NUMBER] 사업자 정보확…" at bounding box center [784, 601] width 1568 height 312
click at [1144, 738] on footer "서비스 이용약관 개인정보 취급방침 페이민트 주식회사 [STREET_ADDRESS] 사업자 등록번호 : [PHONE_NUMBER] 사업자 정보확…" at bounding box center [784, 601] width 1568 height 312
click at [1527, 681] on icon "button" at bounding box center [1519, 674] width 30 height 30
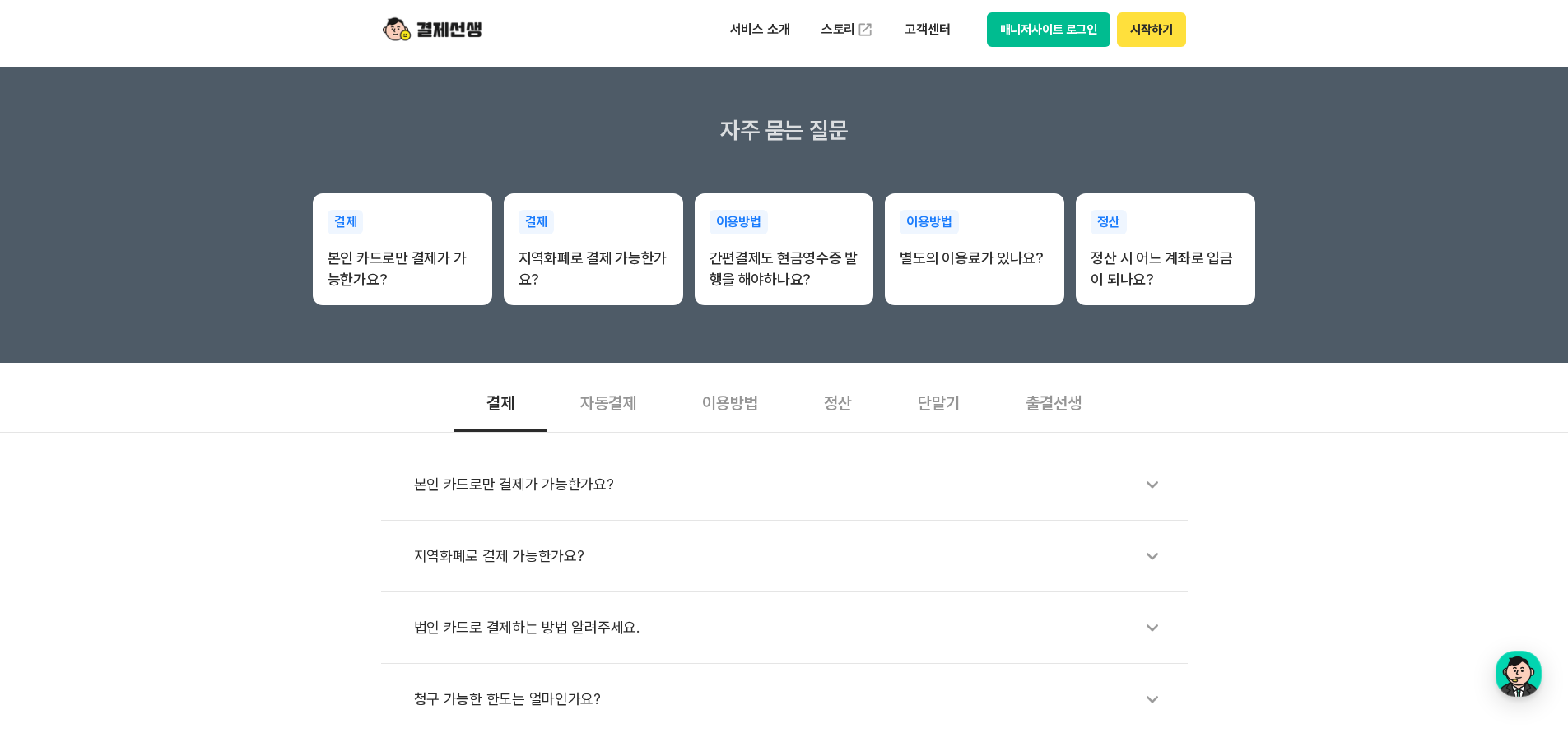
scroll to position [0, 0]
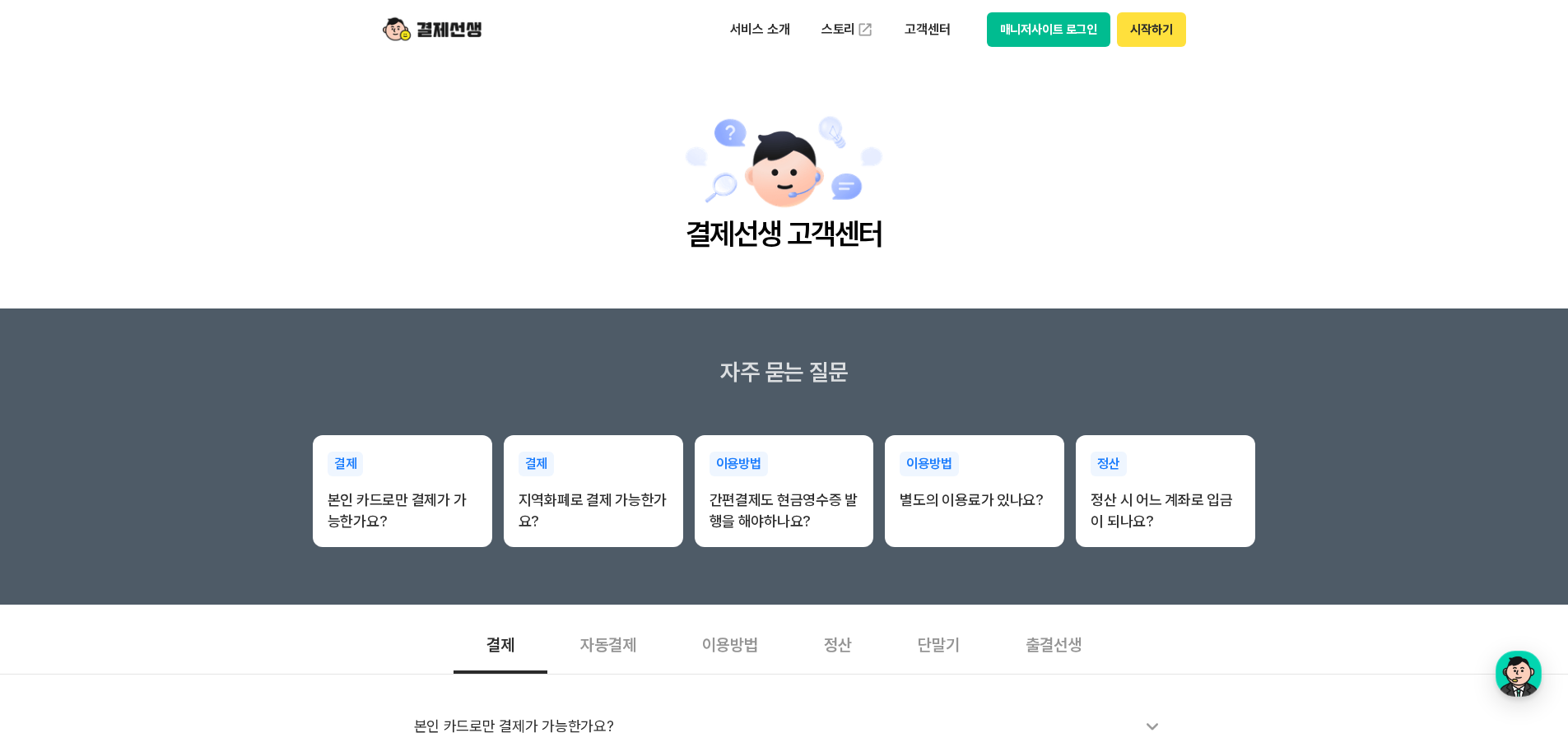
click at [447, 23] on img at bounding box center [432, 29] width 99 height 31
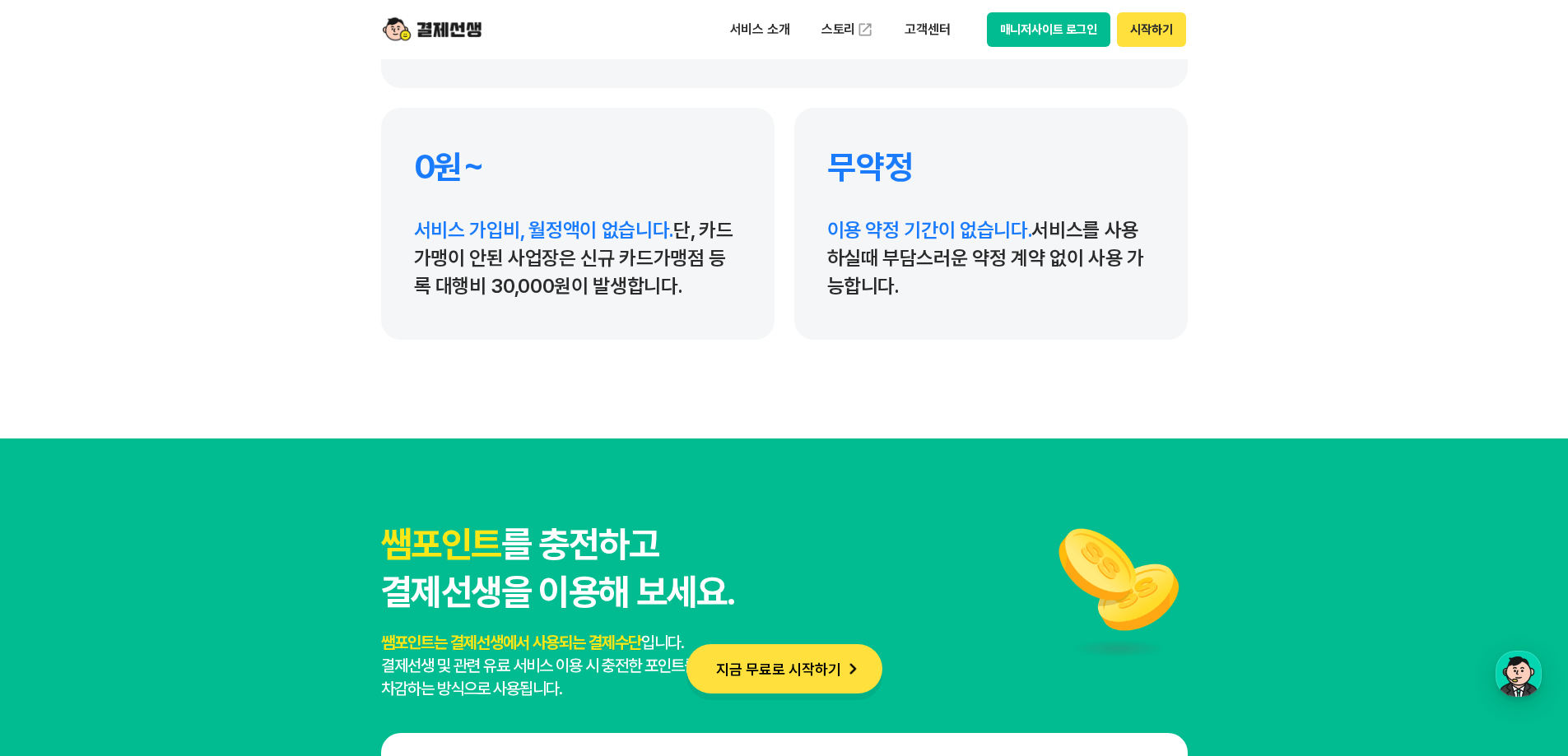
scroll to position [14735, 0]
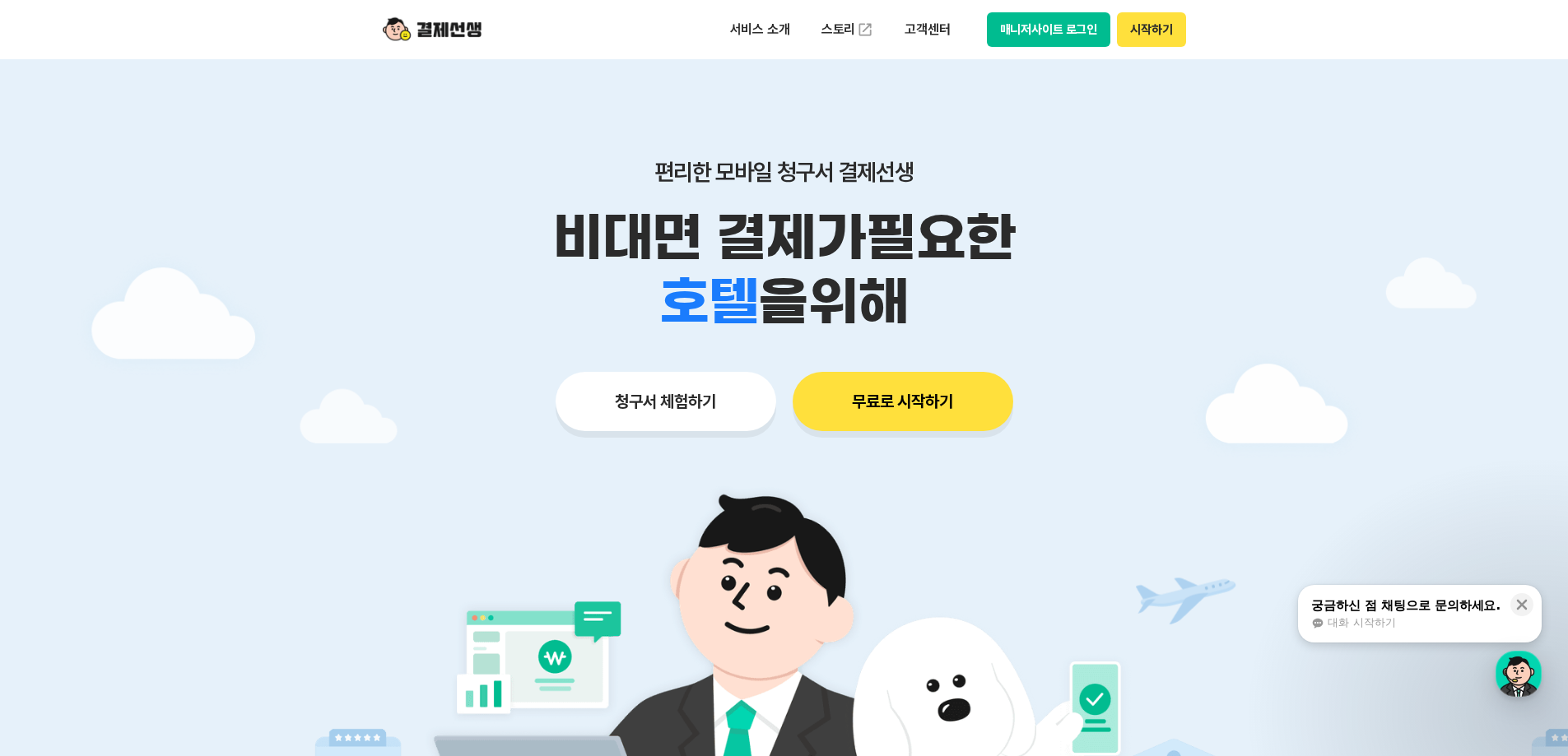
click at [1083, 34] on button "매니저사이트 로그인" at bounding box center [1048, 29] width 124 height 34
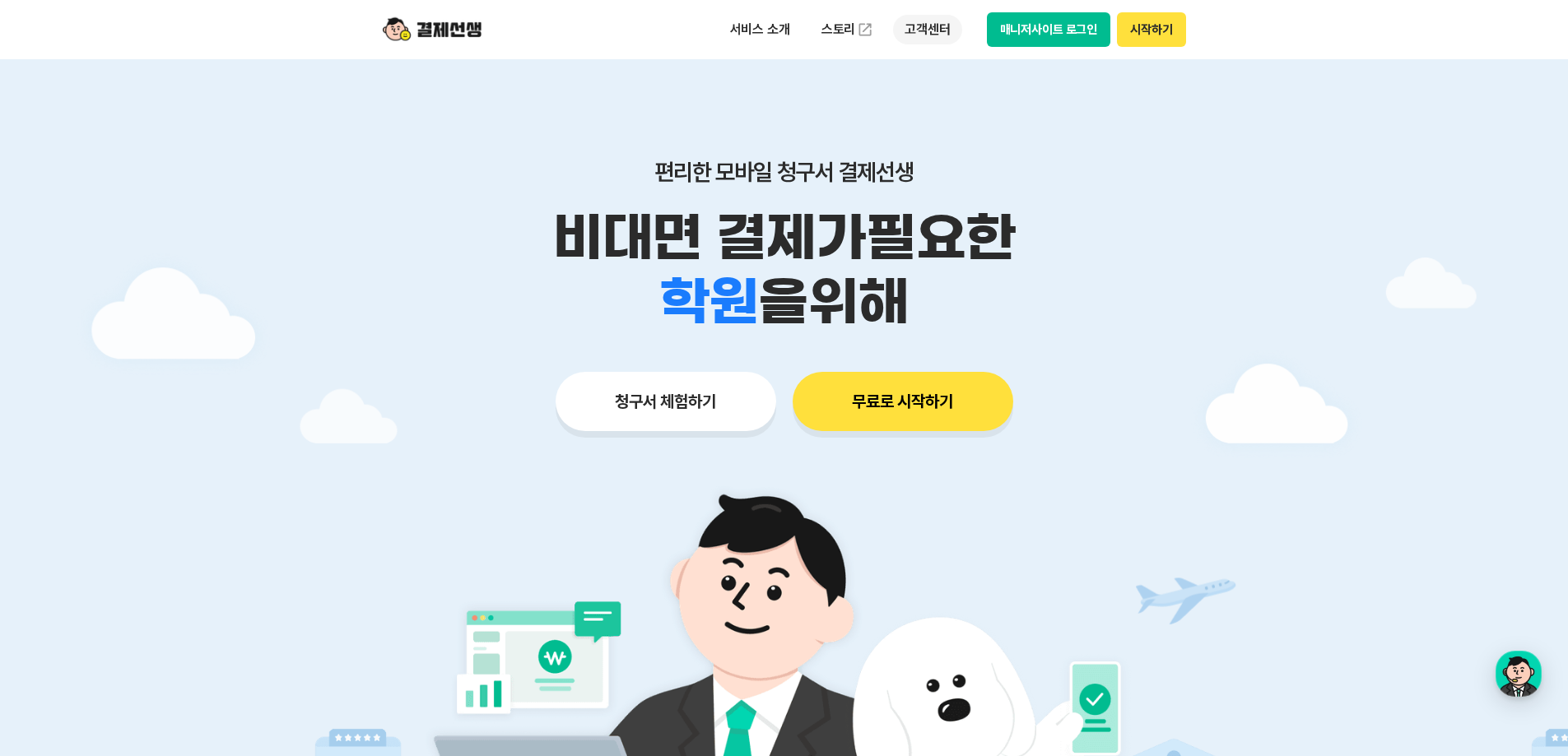
click at [948, 23] on p "고객센터" at bounding box center [927, 30] width 68 height 30
click at [1282, 251] on div at bounding box center [784, 493] width 1568 height 868
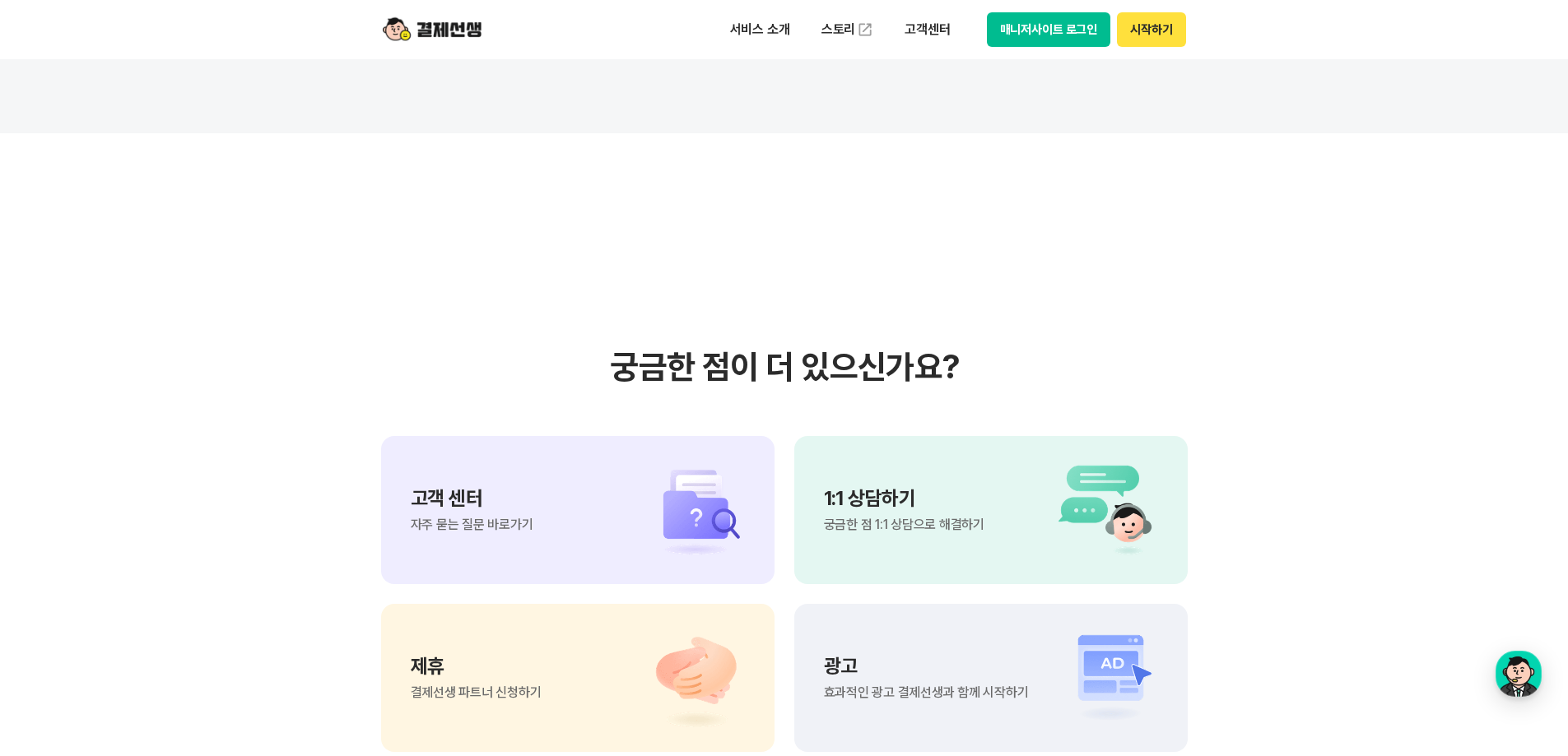
scroll to position [14735, 0]
